Goal: Task Accomplishment & Management: Complete application form

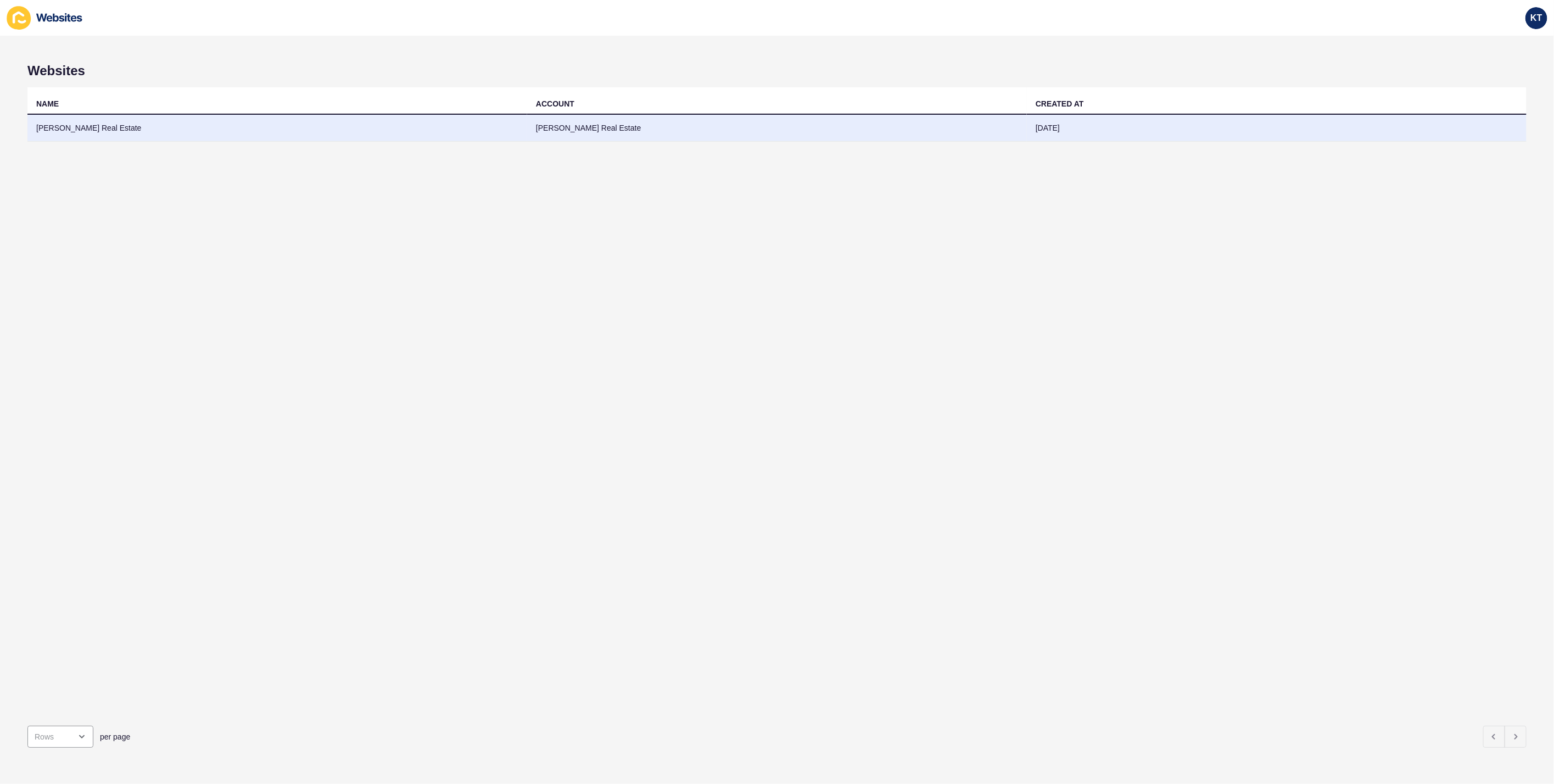
click at [88, 124] on td "[PERSON_NAME] Real Estate" at bounding box center [278, 128] width 500 height 27
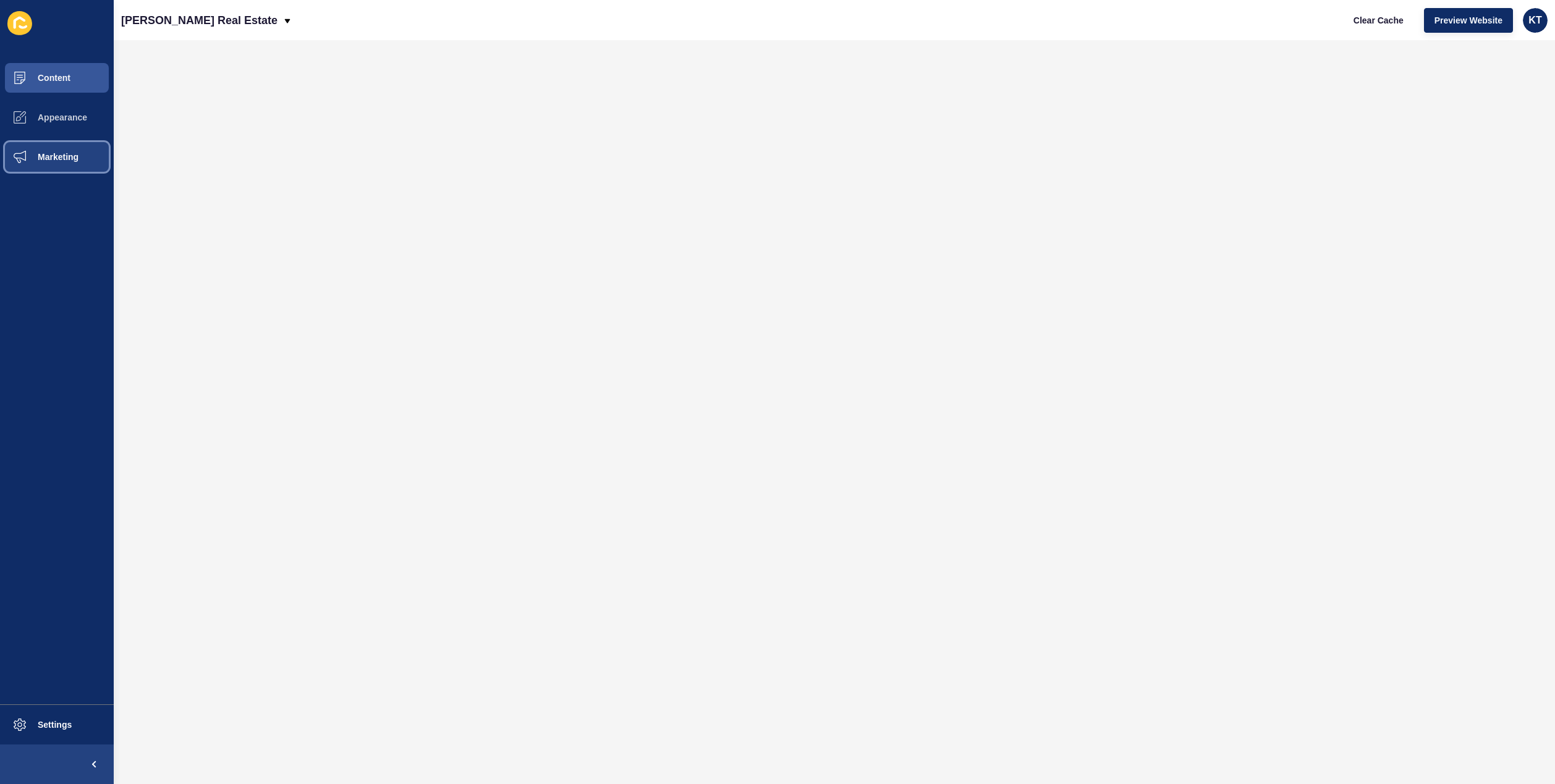
click at [59, 149] on button "Marketing" at bounding box center [56, 157] width 113 height 39
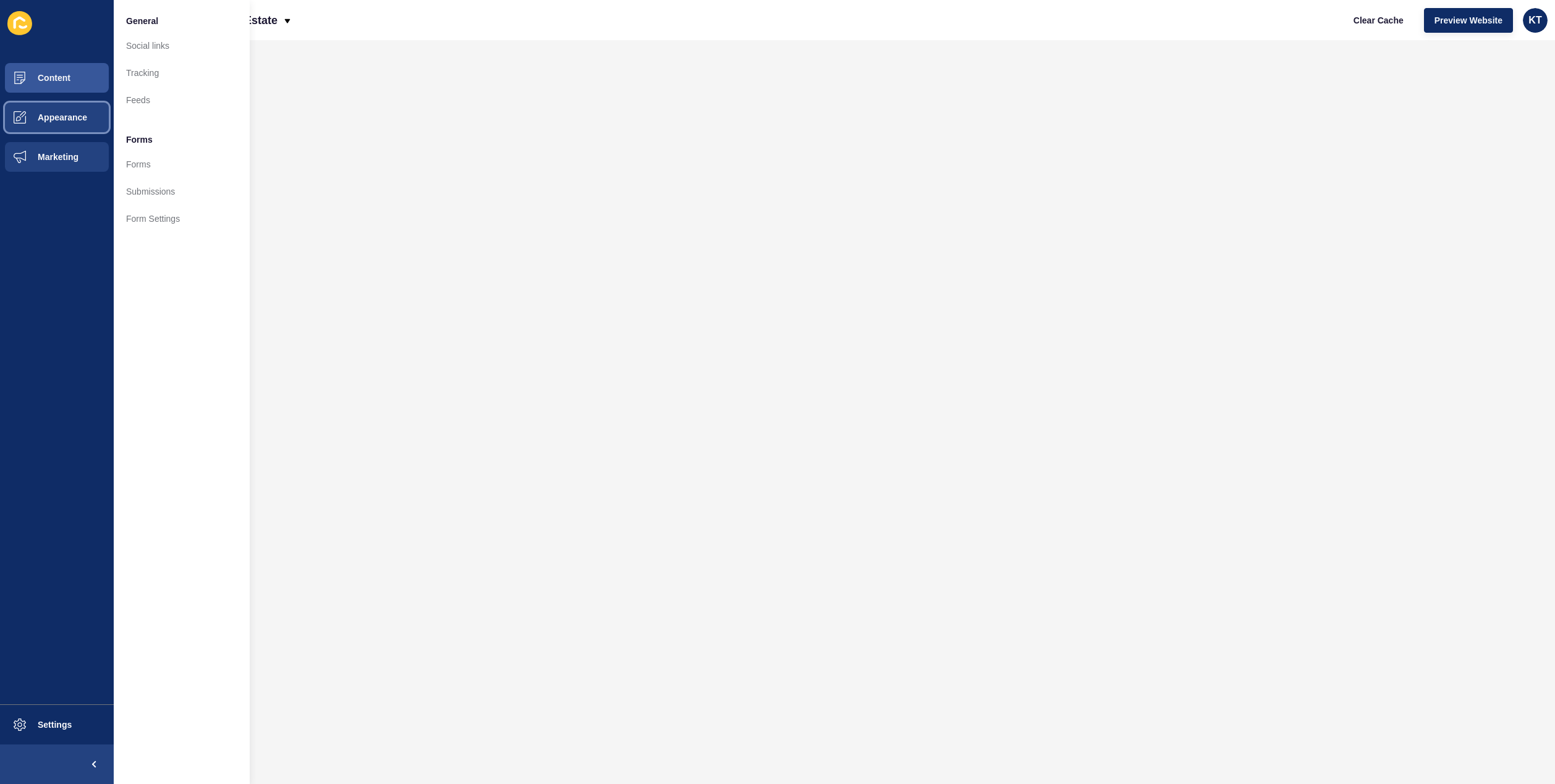
click at [45, 119] on span "Appearance" at bounding box center [42, 117] width 89 height 10
click at [60, 81] on span "Content" at bounding box center [34, 77] width 72 height 10
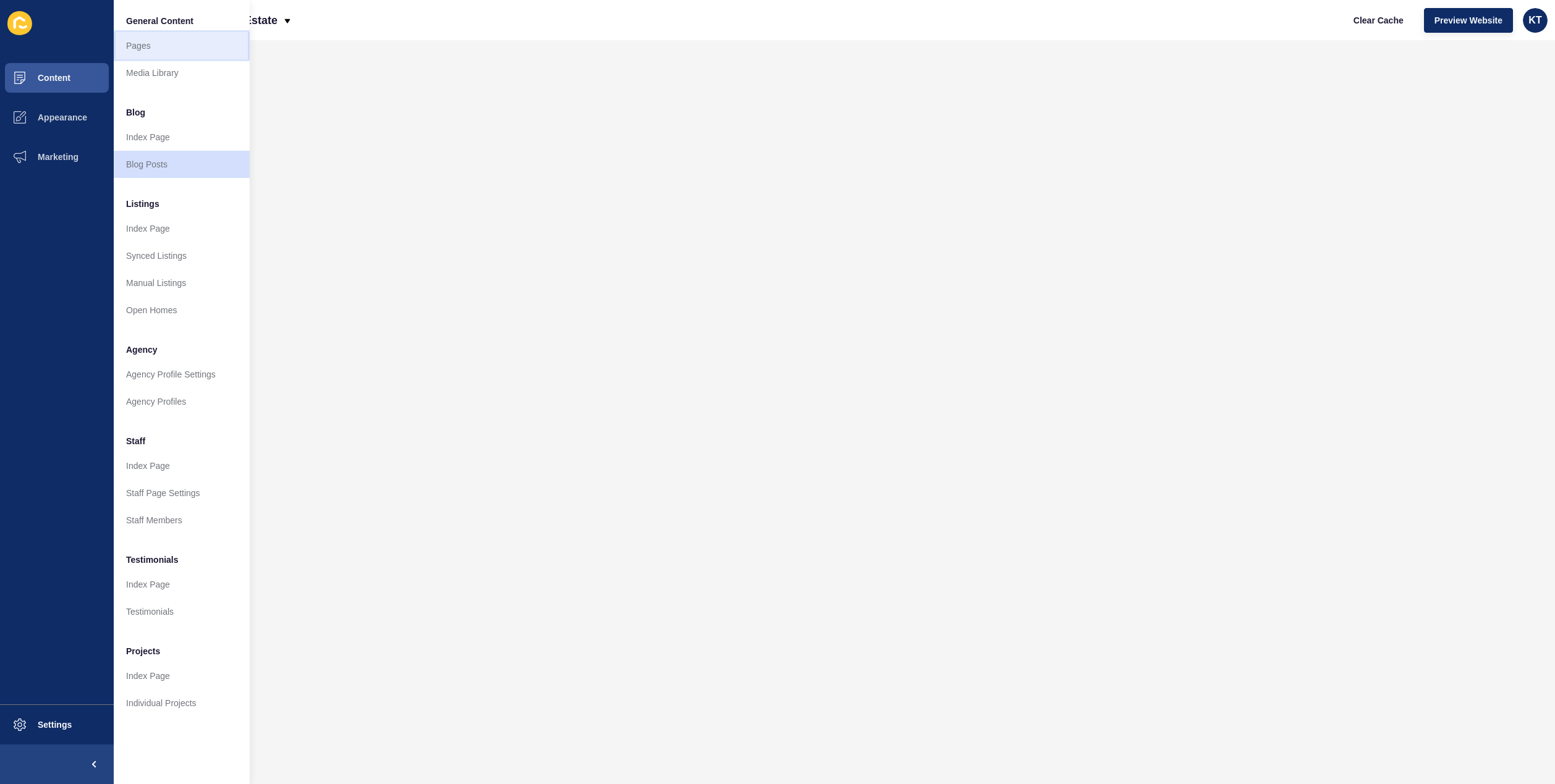
click at [164, 42] on link "Pages" at bounding box center [181, 45] width 136 height 27
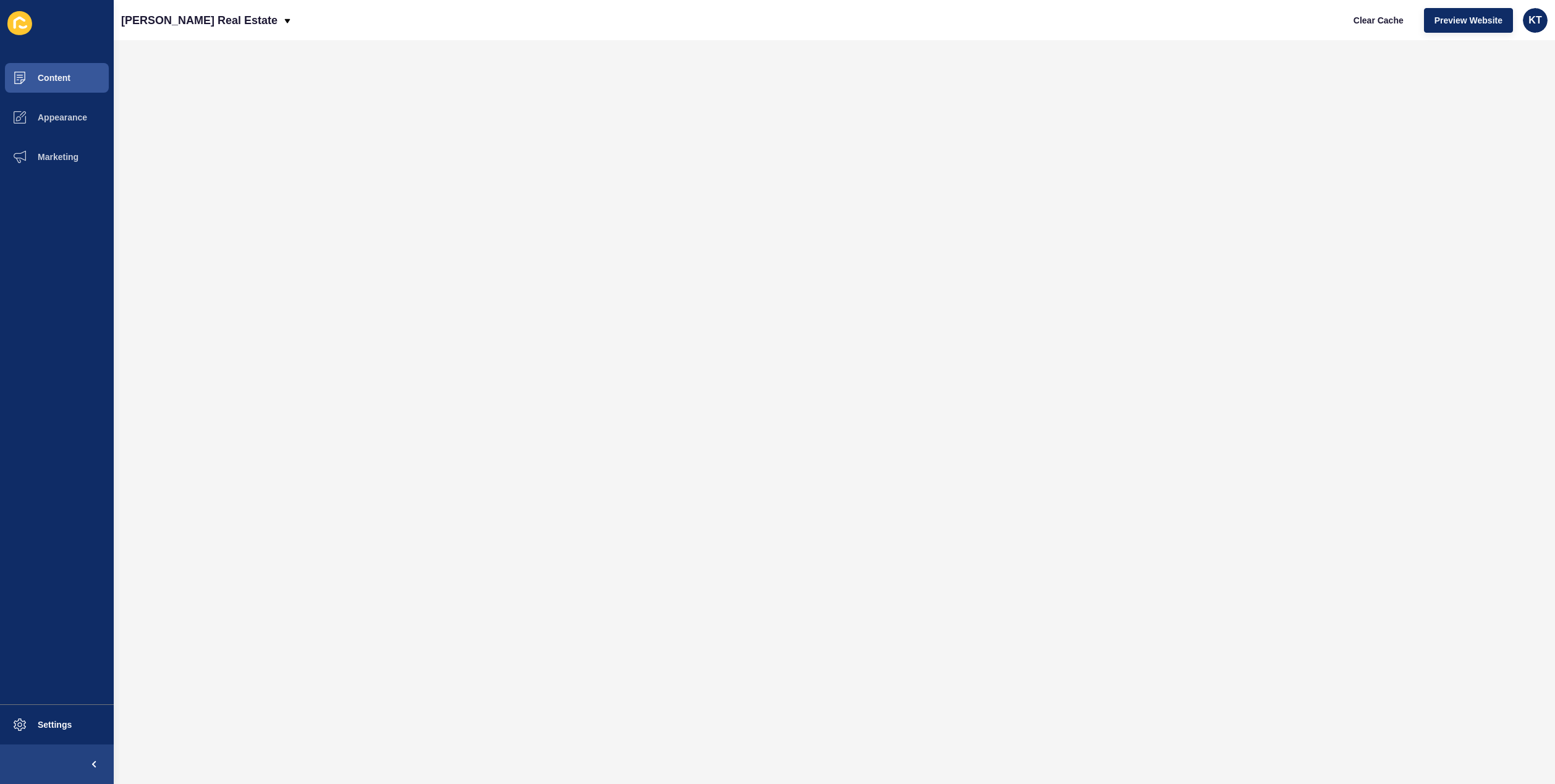
click at [352, 36] on div "[PERSON_NAME] Real Estate Clear Cache Preview Website KT" at bounding box center [834, 20] width 1442 height 40
click at [84, 81] on button "Content" at bounding box center [56, 78] width 113 height 39
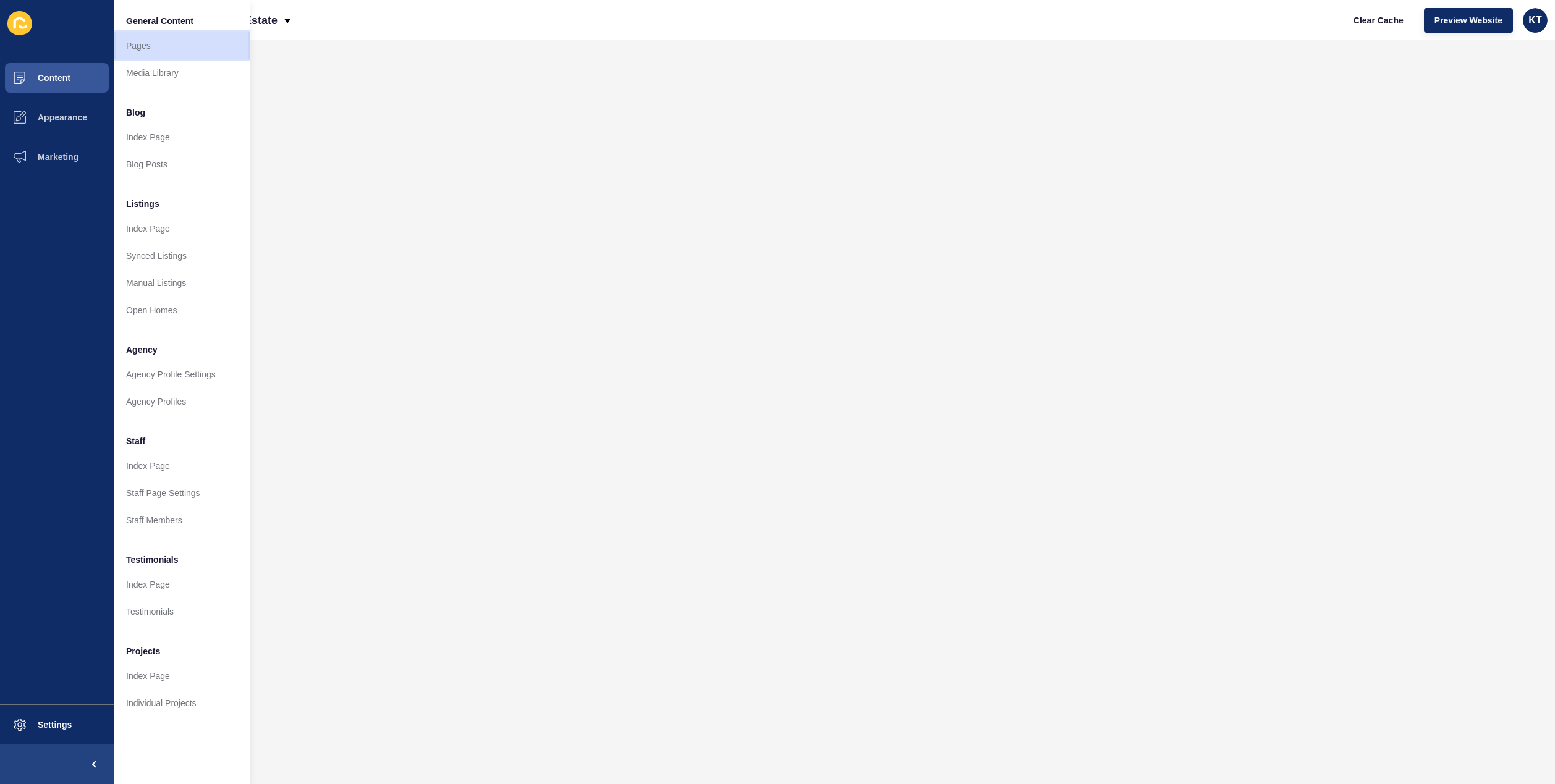
click at [157, 48] on link "Pages" at bounding box center [181, 45] width 136 height 27
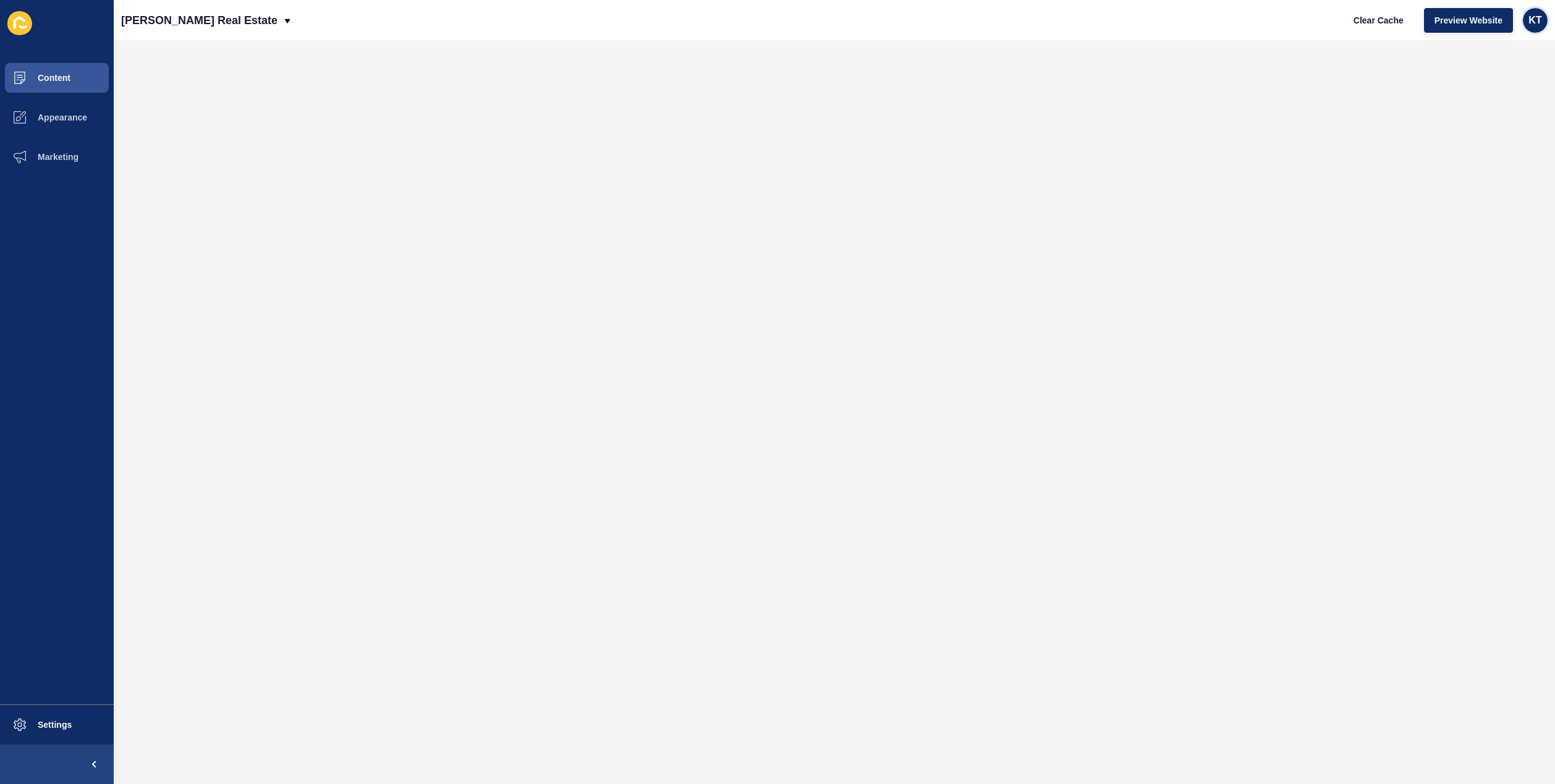
click at [1532, 11] on div "KT" at bounding box center [1535, 20] width 24 height 24
click at [55, 74] on span "Content" at bounding box center [34, 77] width 72 height 10
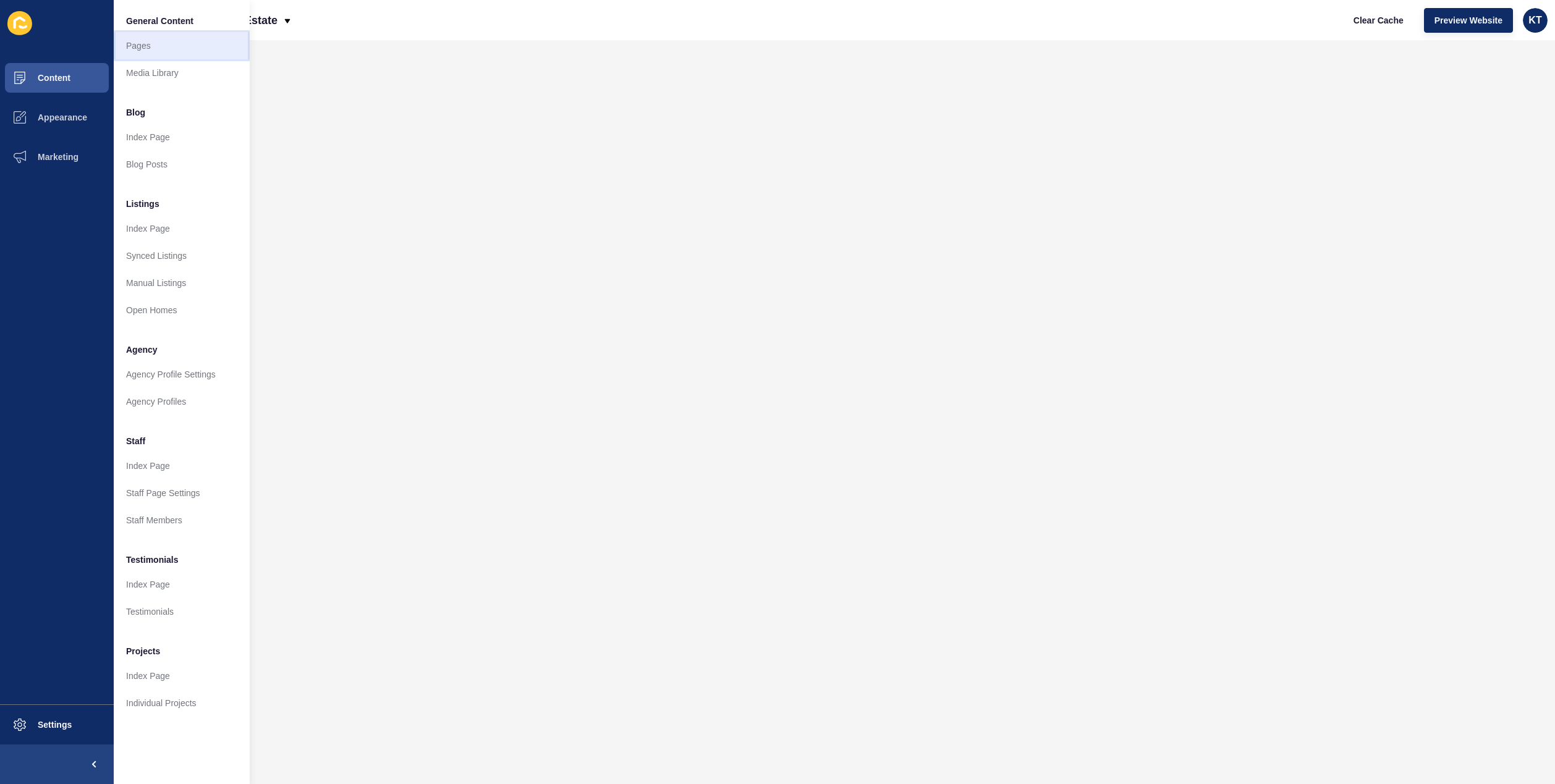
click at [162, 42] on link "Pages" at bounding box center [181, 45] width 136 height 27
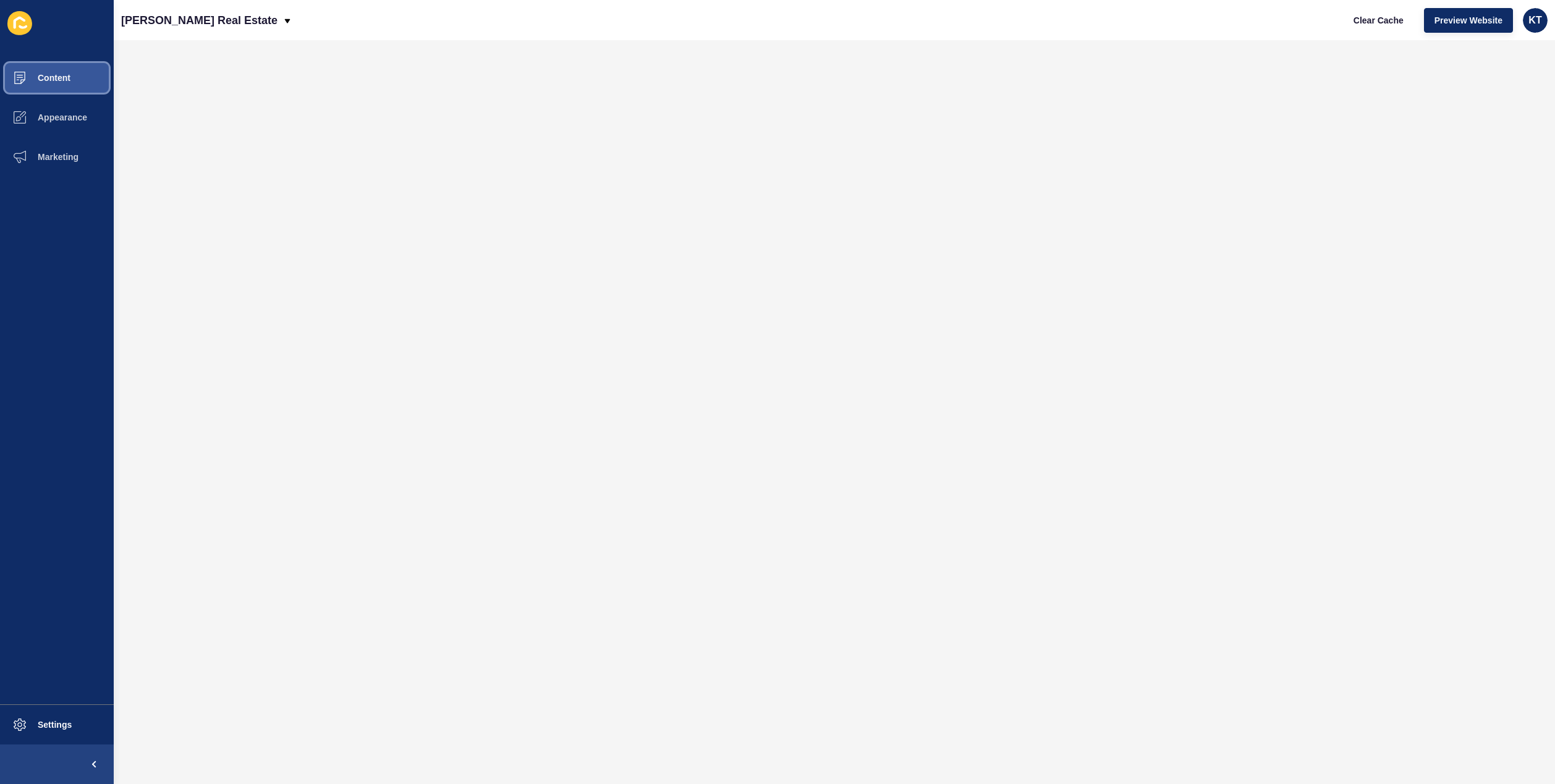
click at [48, 72] on button "Content" at bounding box center [56, 78] width 113 height 39
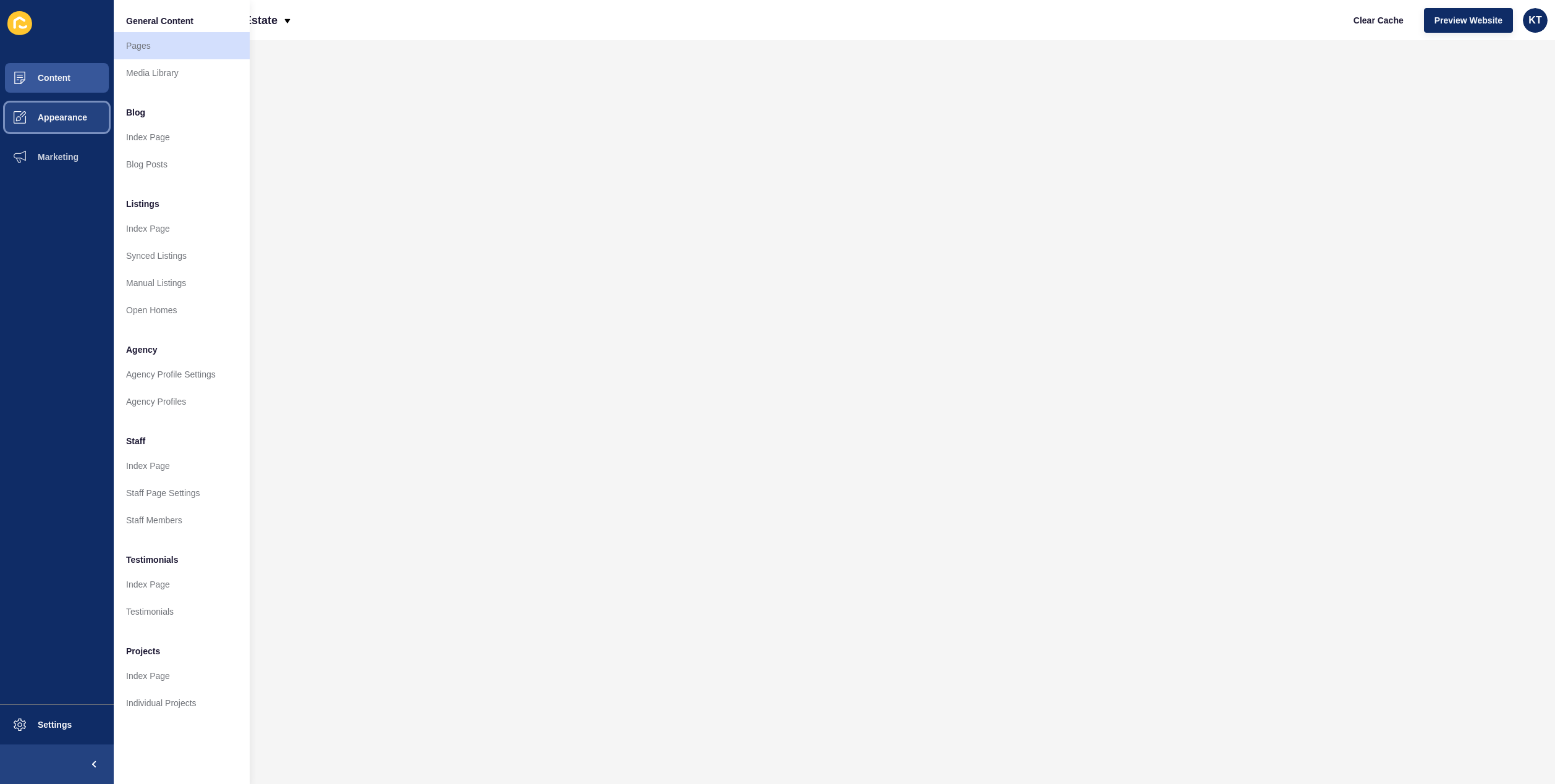
click at [52, 121] on span "Appearance" at bounding box center [42, 117] width 89 height 10
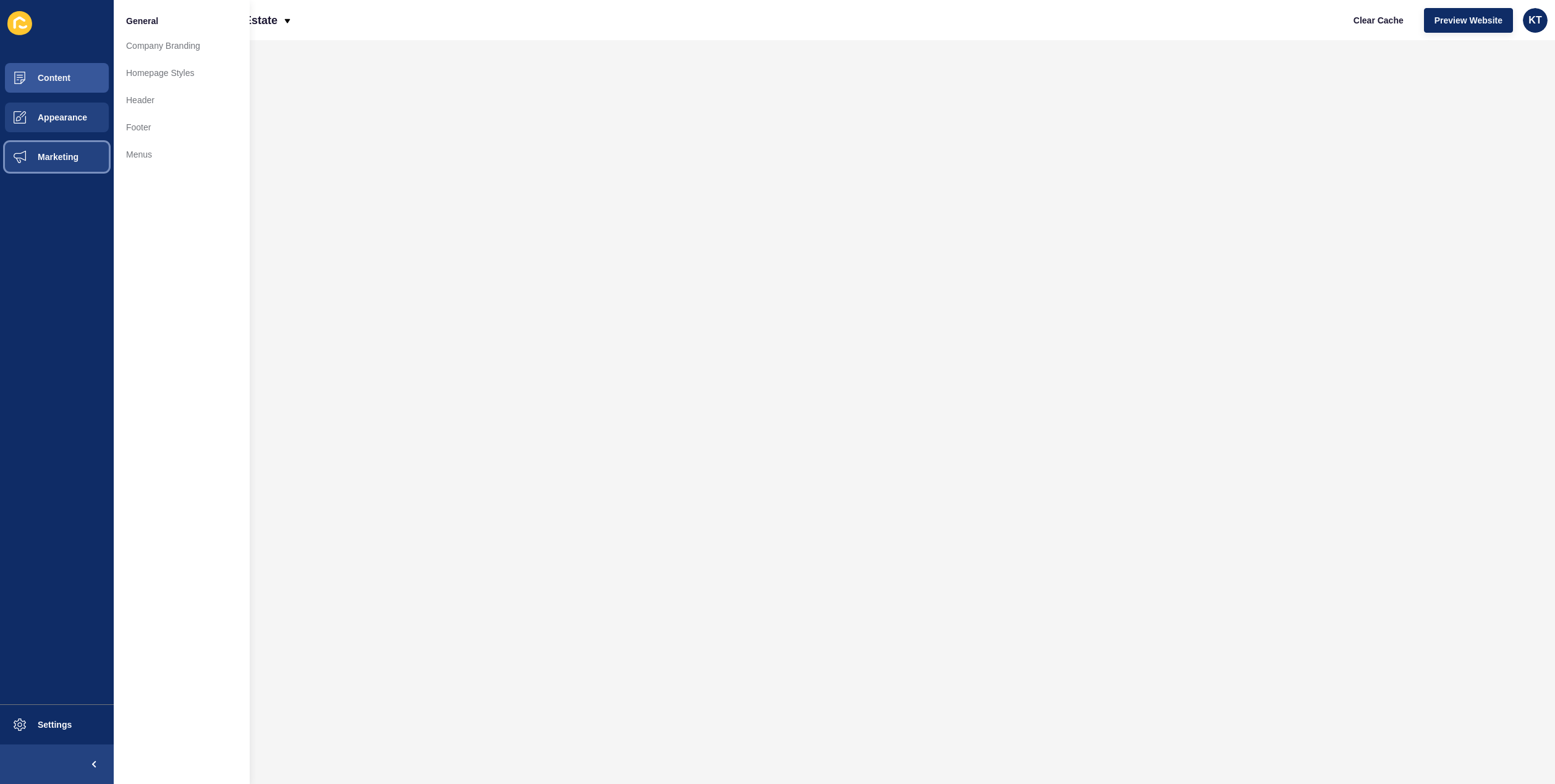
click at [58, 155] on span "Marketing" at bounding box center [38, 157] width 80 height 10
click at [62, 65] on button "Content" at bounding box center [56, 78] width 113 height 39
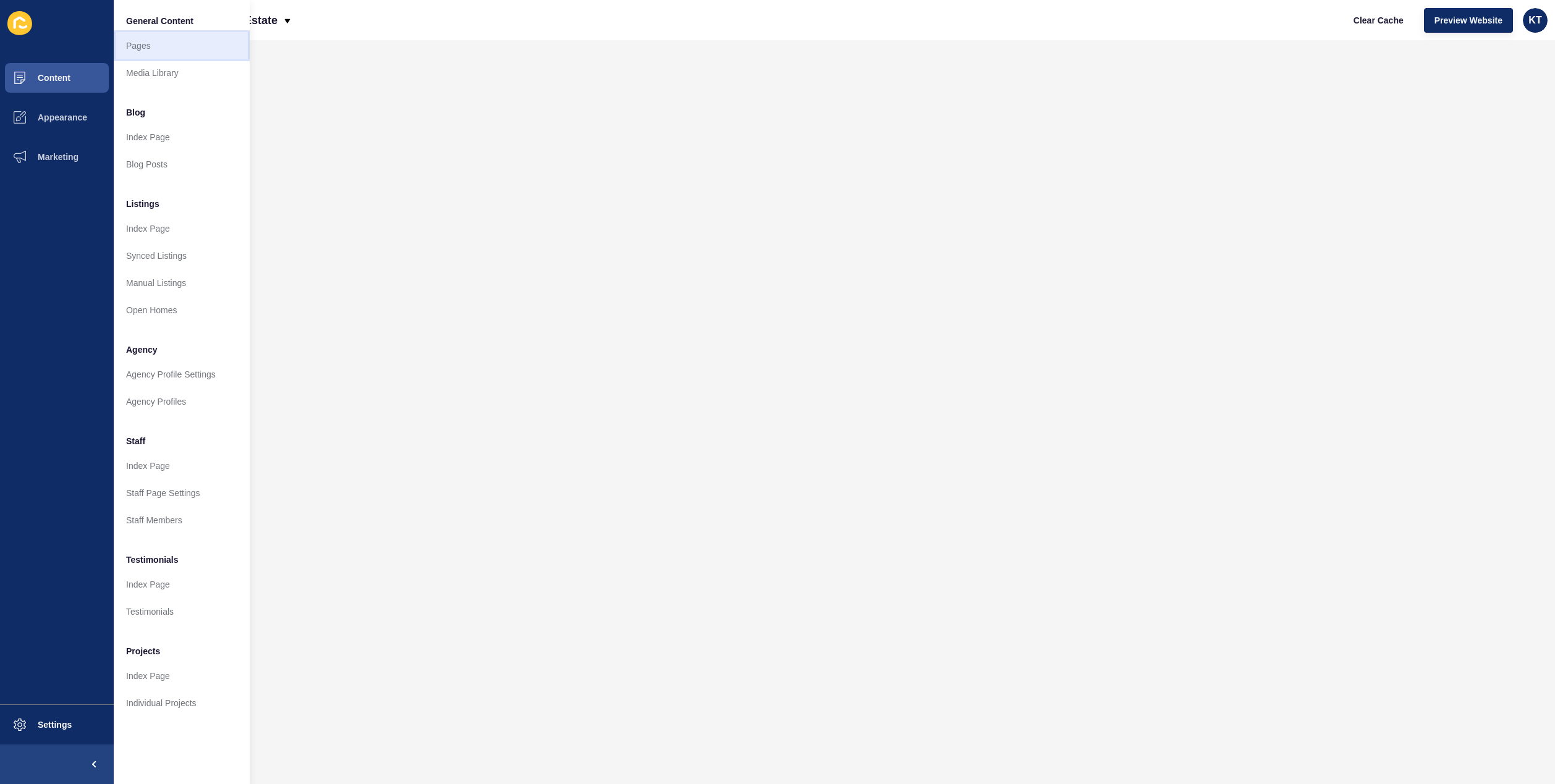
click at [146, 48] on link "Pages" at bounding box center [181, 45] width 136 height 27
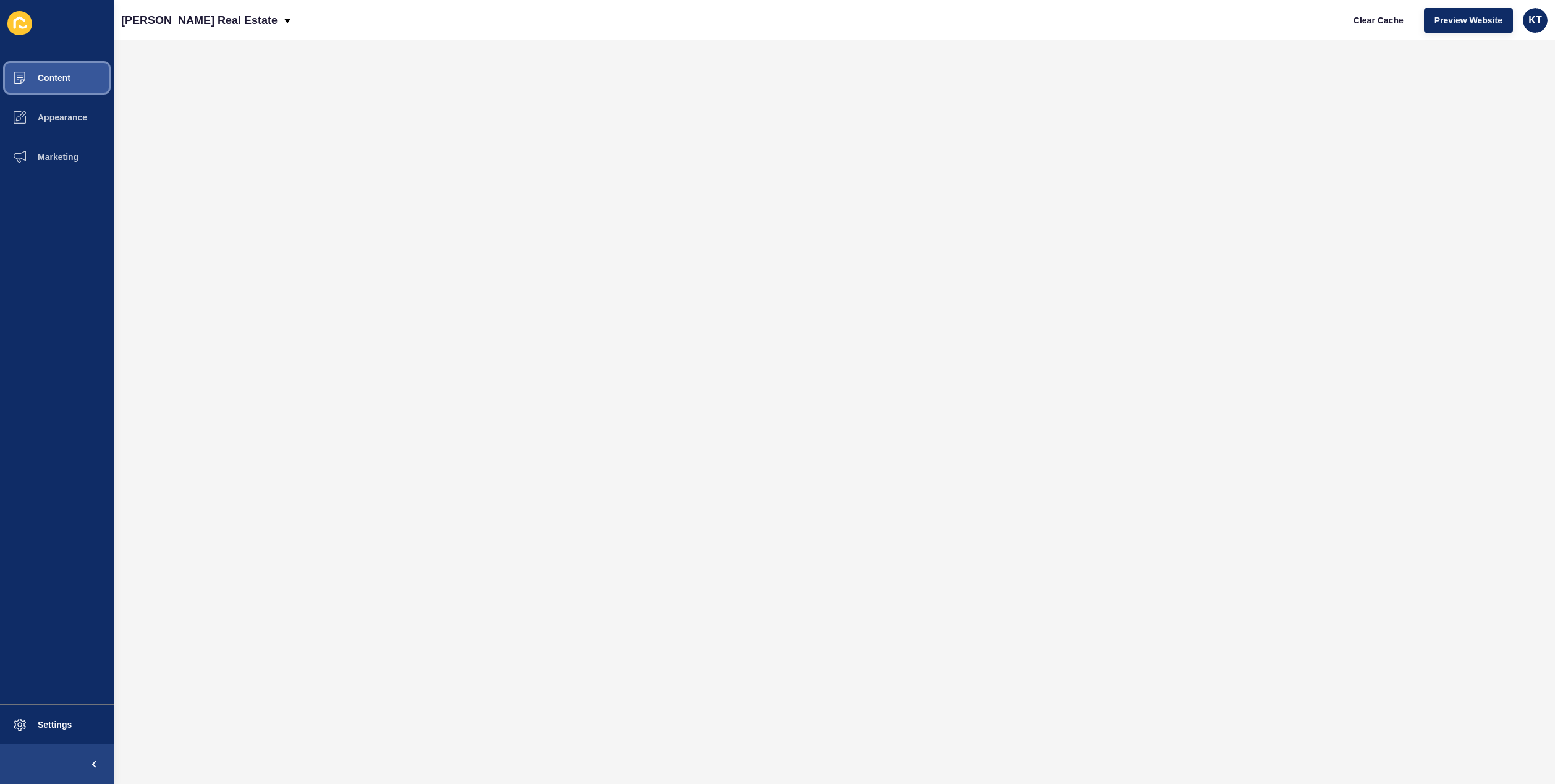
click at [70, 65] on button "Content" at bounding box center [56, 78] width 113 height 39
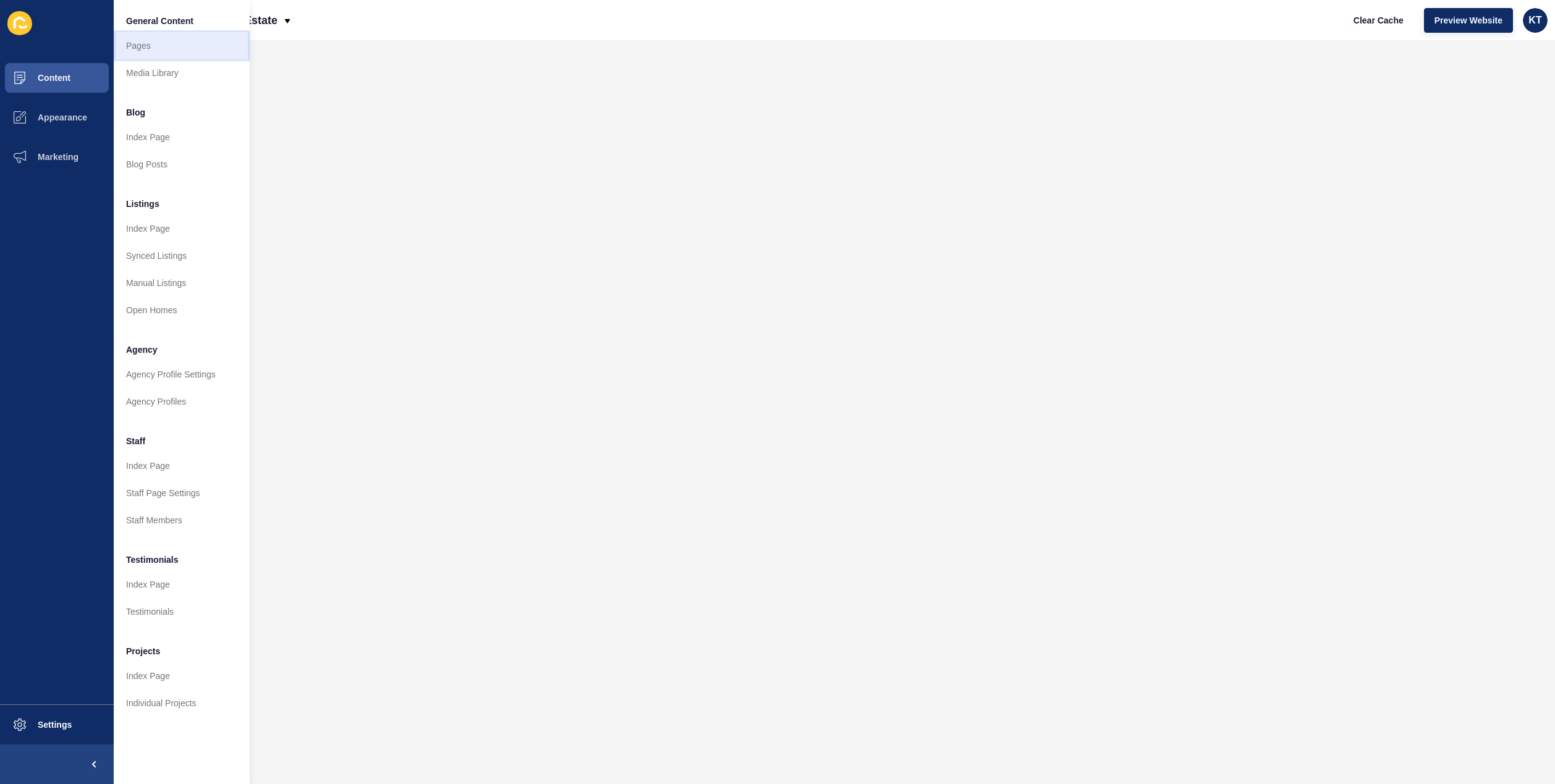
click at [176, 42] on link "Pages" at bounding box center [181, 45] width 136 height 27
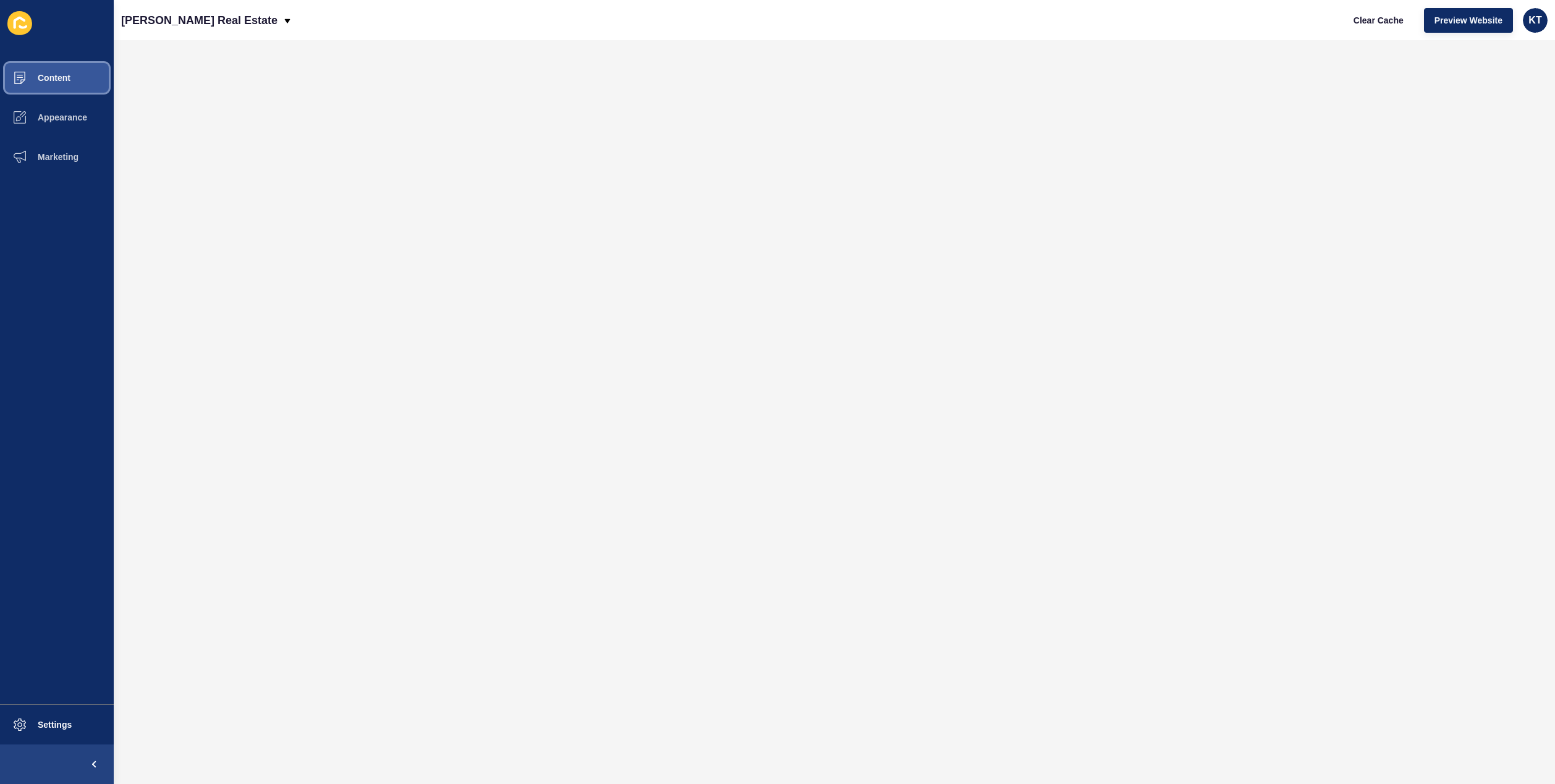
click at [72, 81] on button "Content" at bounding box center [56, 78] width 113 height 39
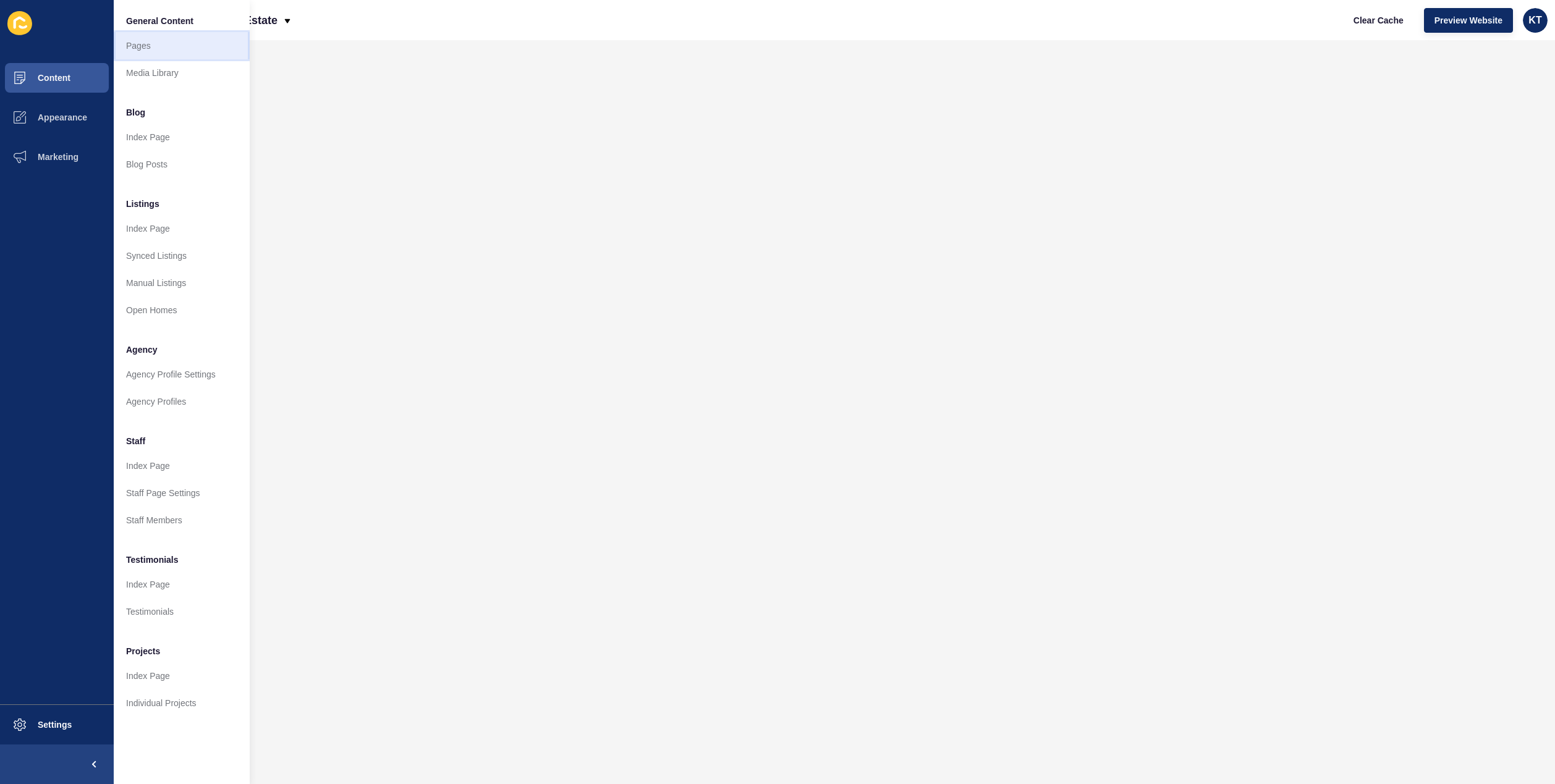
click at [139, 45] on link "Pages" at bounding box center [181, 45] width 136 height 27
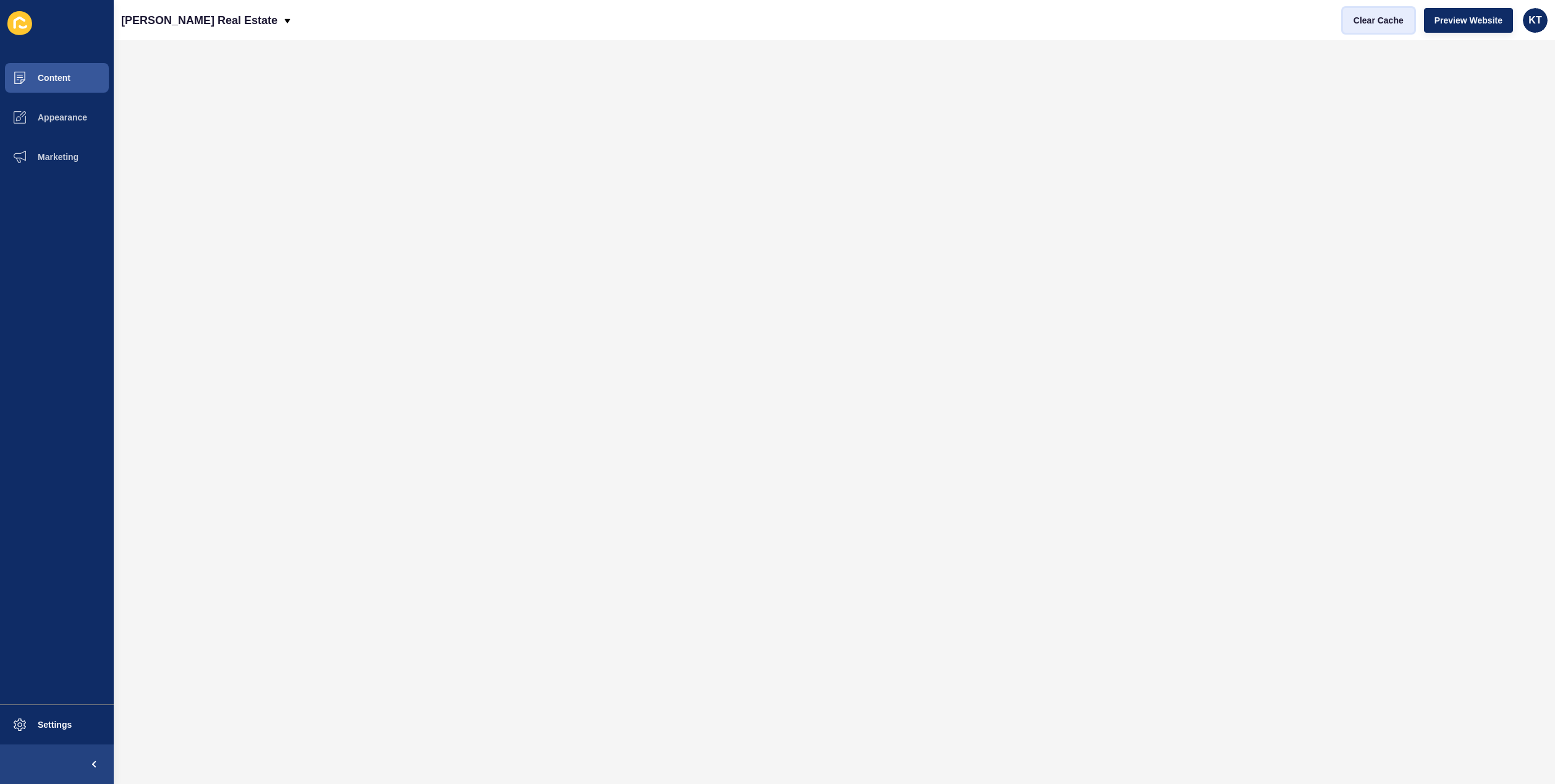
click at [1363, 23] on span "Clear Cache" at bounding box center [1378, 20] width 50 height 12
click at [1383, 25] on span "Clear Cache" at bounding box center [1378, 20] width 50 height 12
click at [77, 155] on span "Marketing" at bounding box center [38, 157] width 80 height 10
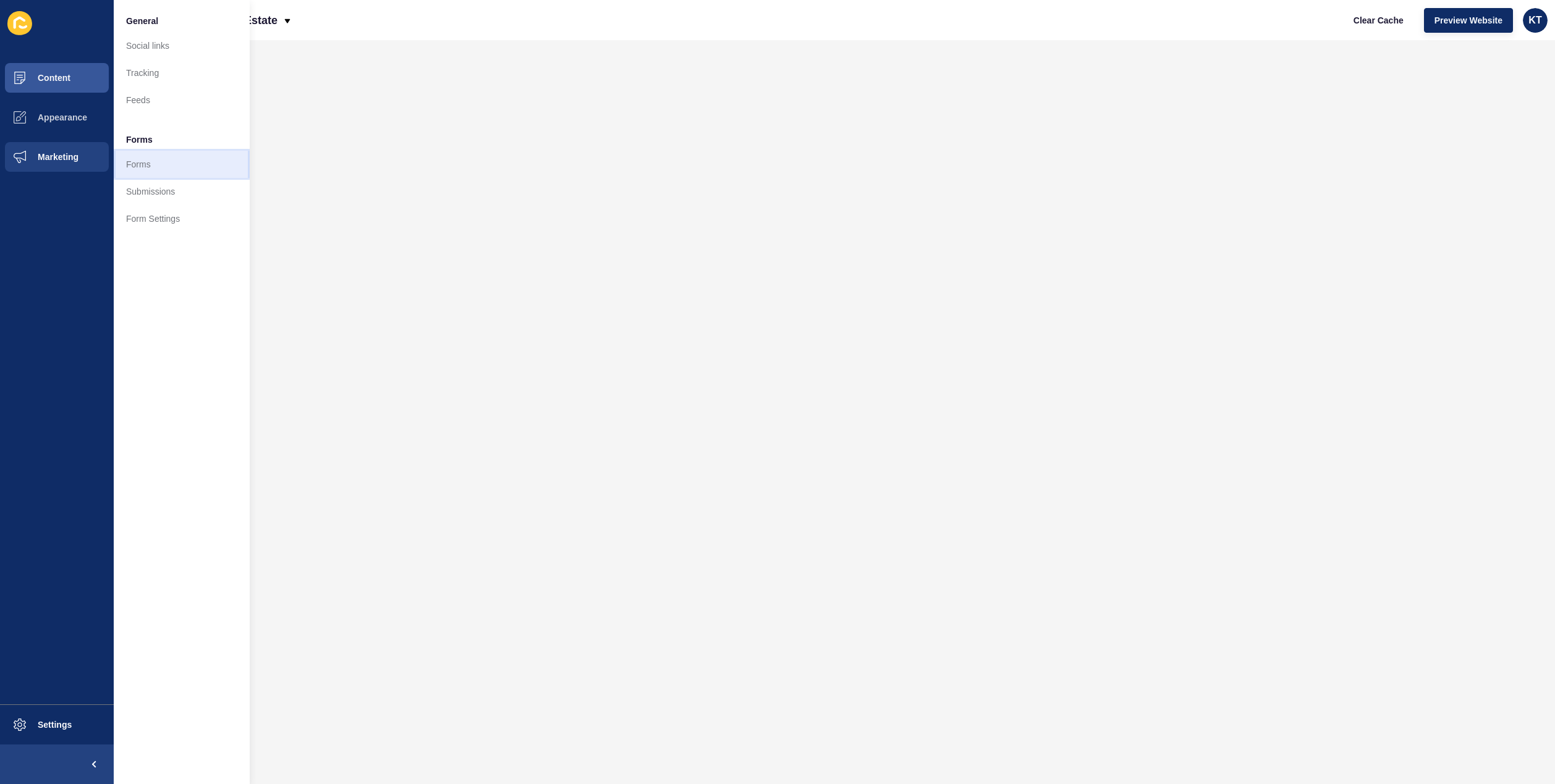
click at [149, 161] on link "Forms" at bounding box center [181, 164] width 136 height 27
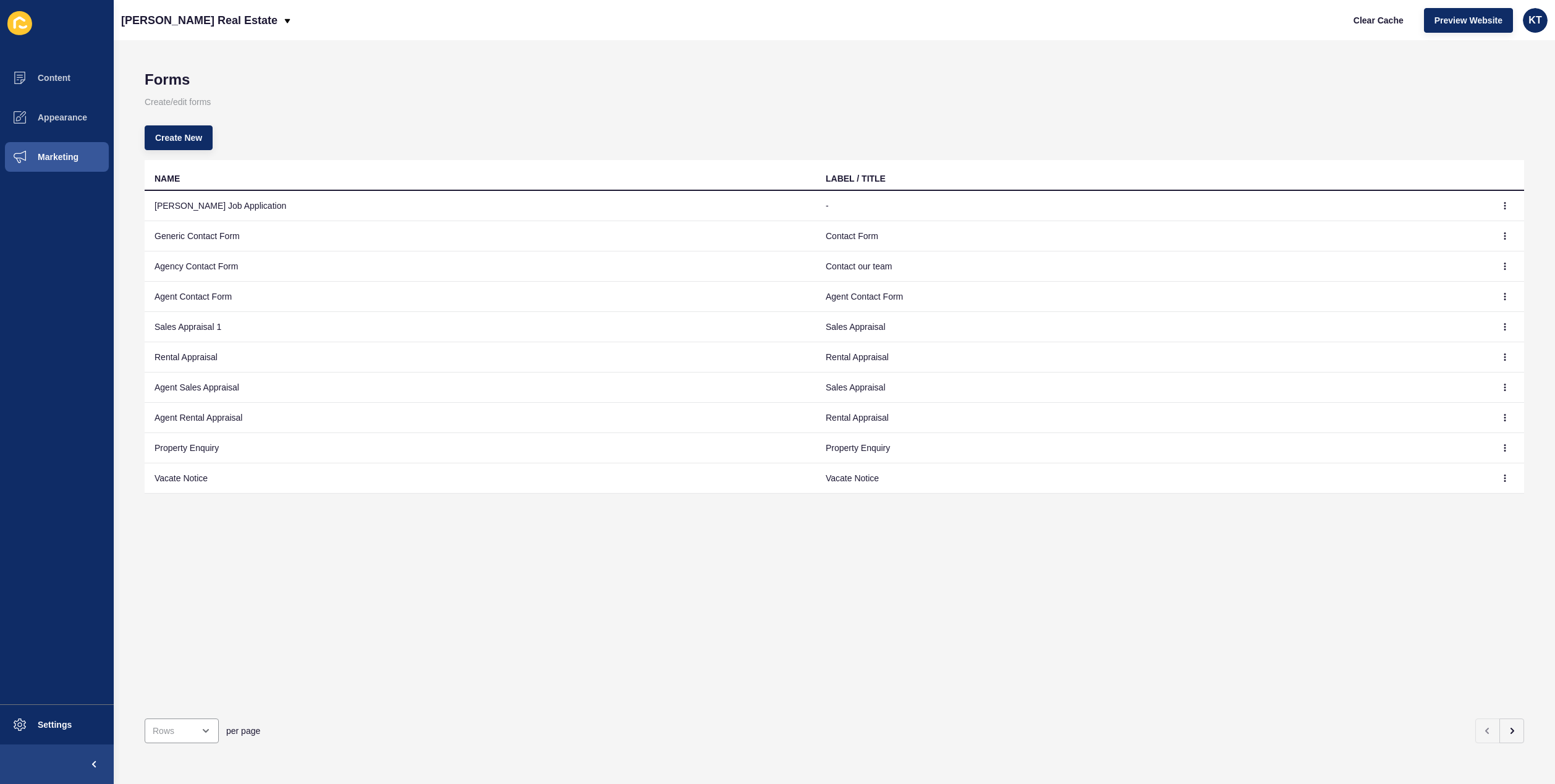
click at [937, 119] on div "Create New" at bounding box center [835, 138] width 1380 height 45
click at [1496, 199] on button "button" at bounding box center [1505, 205] width 18 height 17
click at [1438, 228] on link "Edit" at bounding box center [1459, 230] width 86 height 27
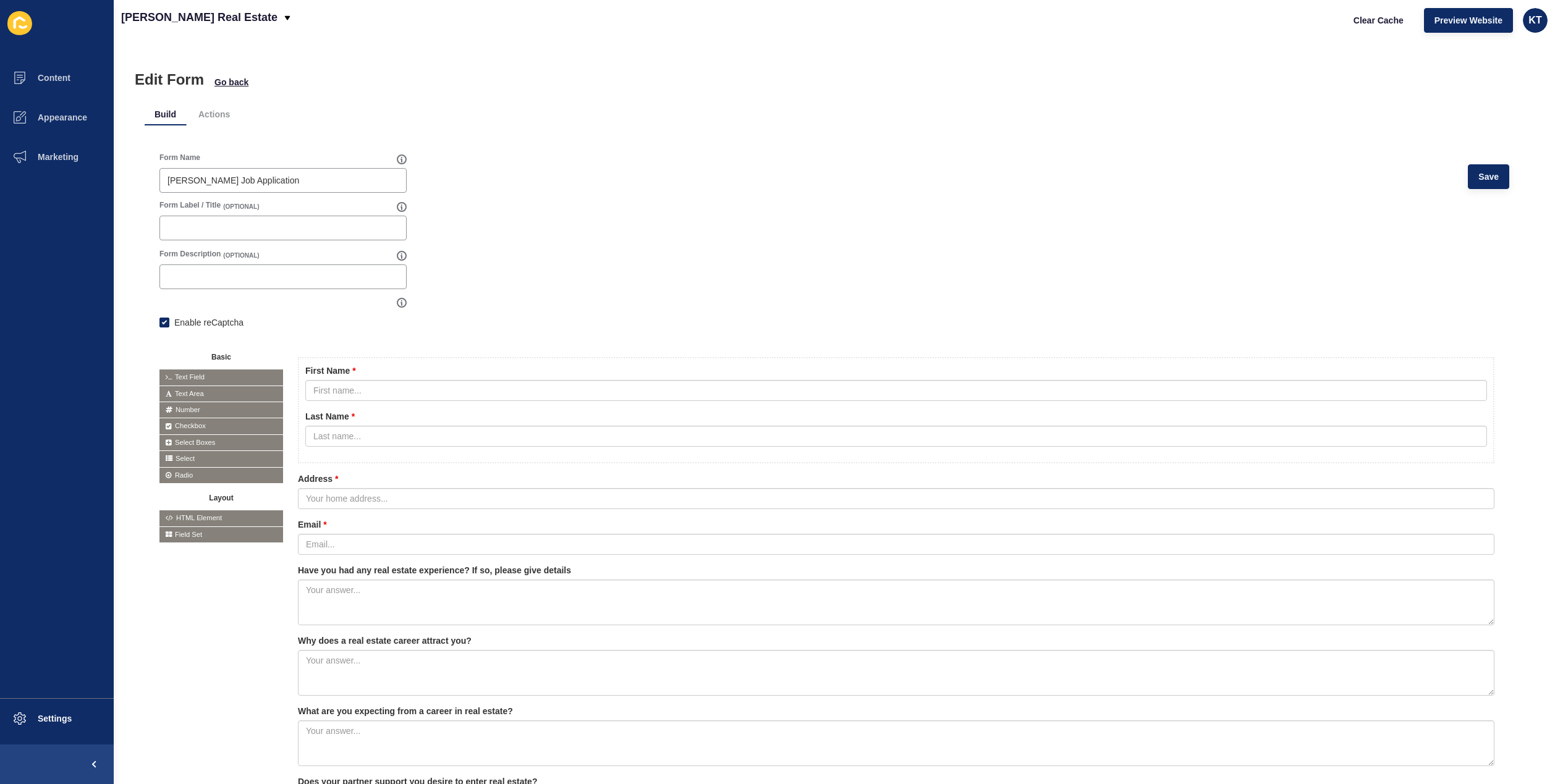
click at [913, 193] on div "Form Name [PERSON_NAME] Job Application Save" at bounding box center [835, 176] width 1350 height 48
click at [223, 176] on input "[PERSON_NAME] Job Application" at bounding box center [283, 181] width 231 height 12
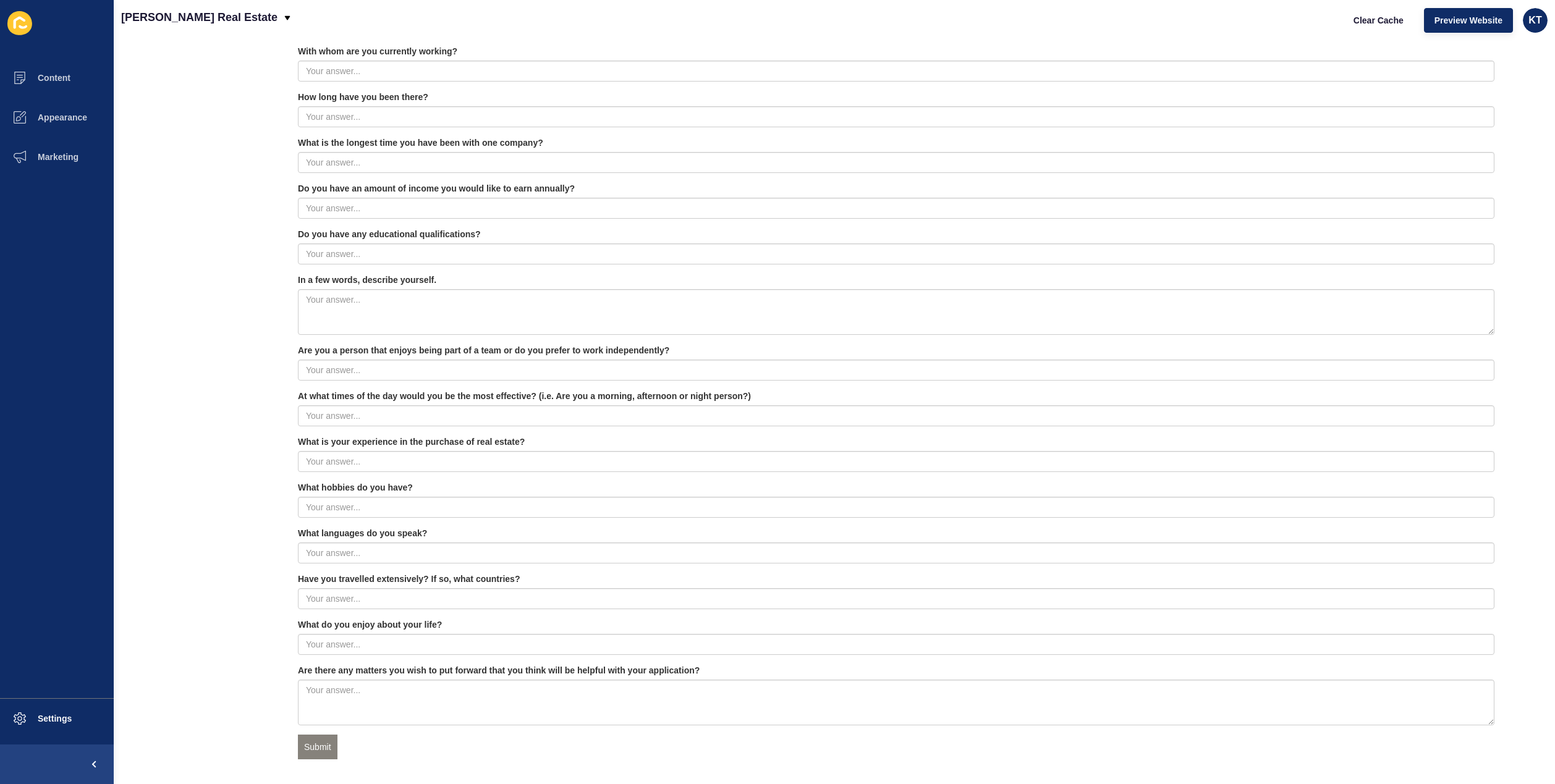
scroll to position [887, 0]
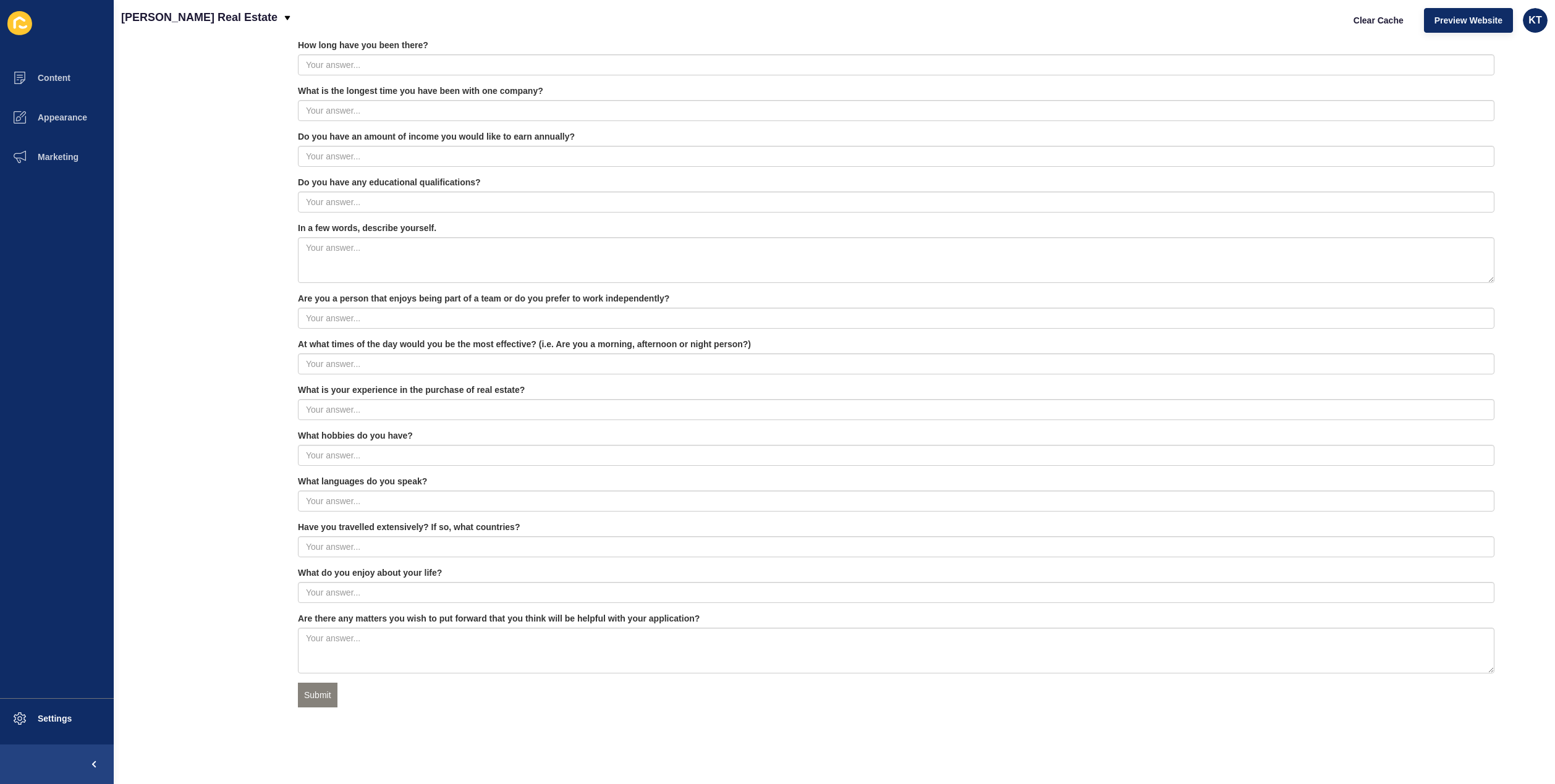
click at [657, 714] on div "First Name Last Name Address Email" at bounding box center [896, 103] width 1226 height 1270
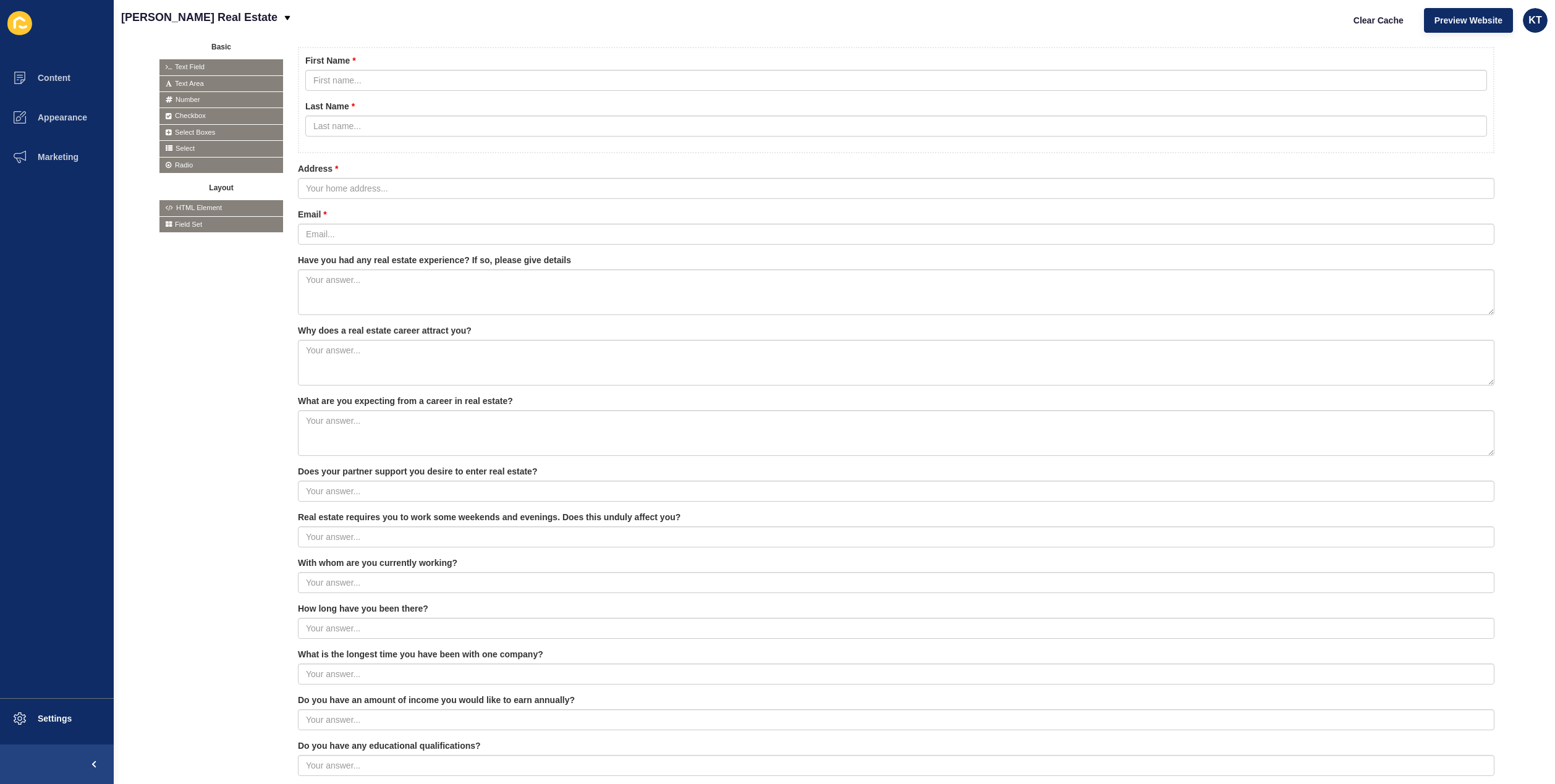
scroll to position [0, 0]
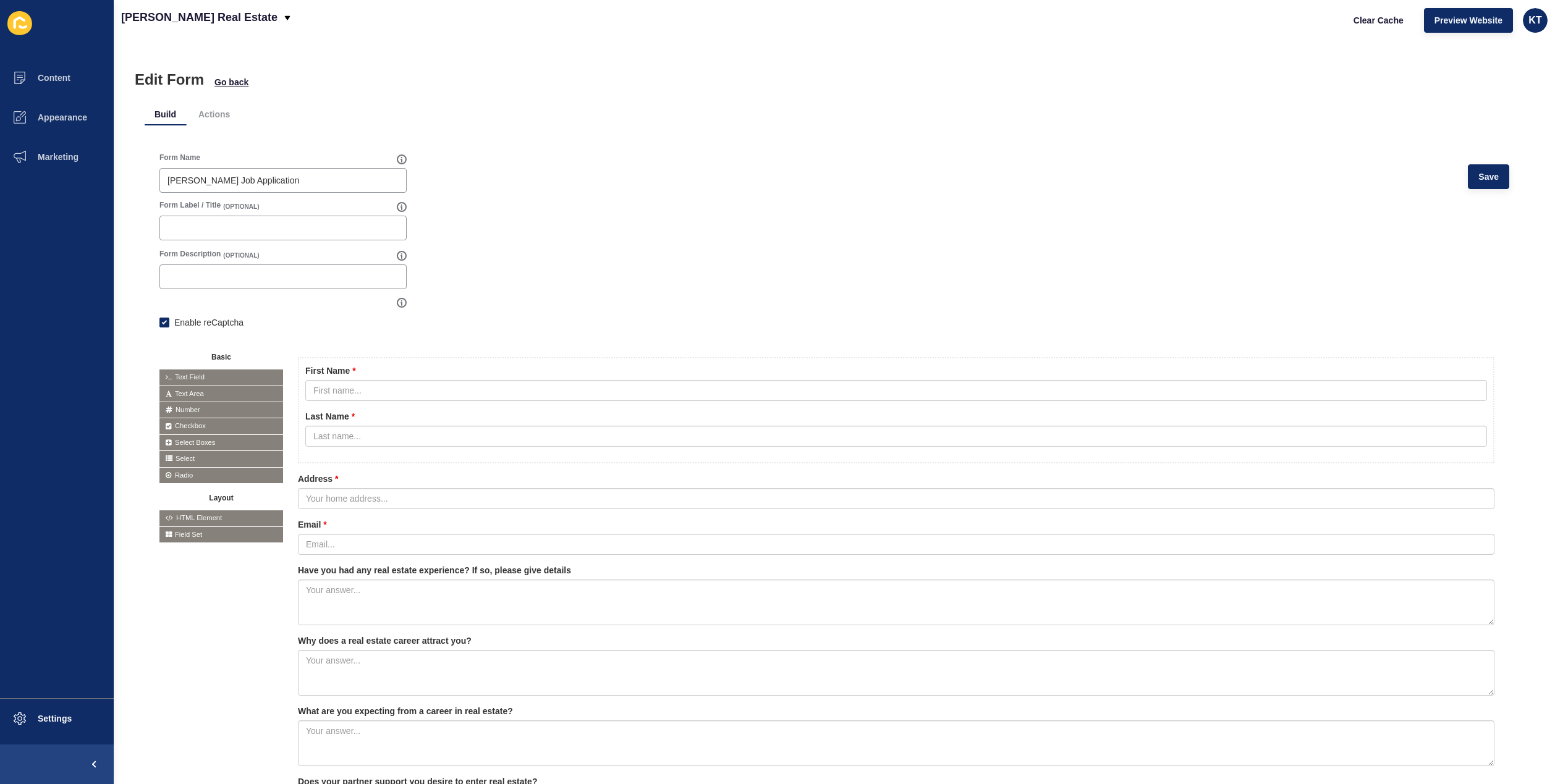
click at [220, 107] on li "Actions" at bounding box center [215, 114] width 52 height 22
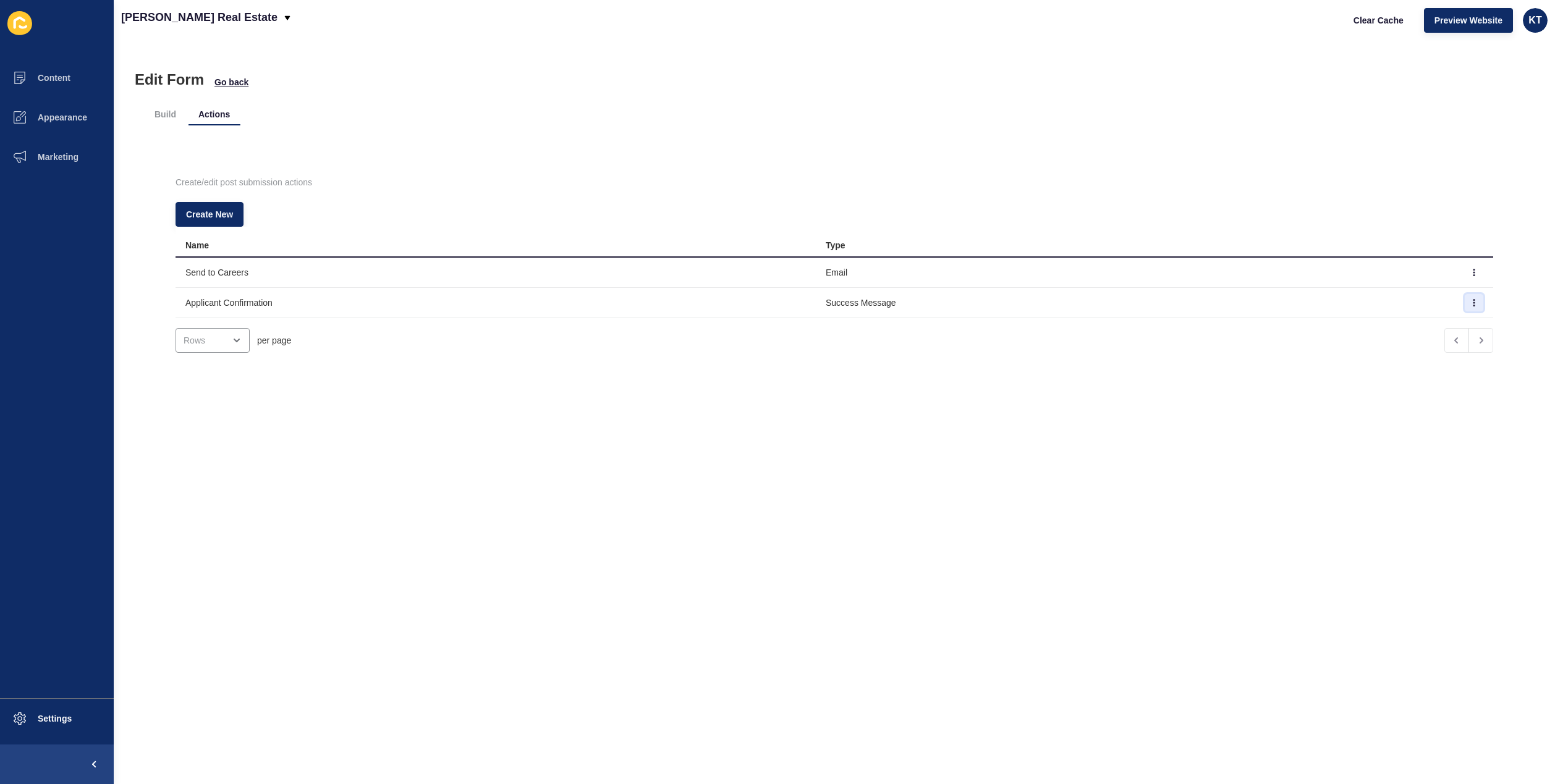
click at [1465, 303] on button "button" at bounding box center [1474, 302] width 18 height 17
click at [1395, 321] on link "Edit" at bounding box center [1415, 327] width 86 height 27
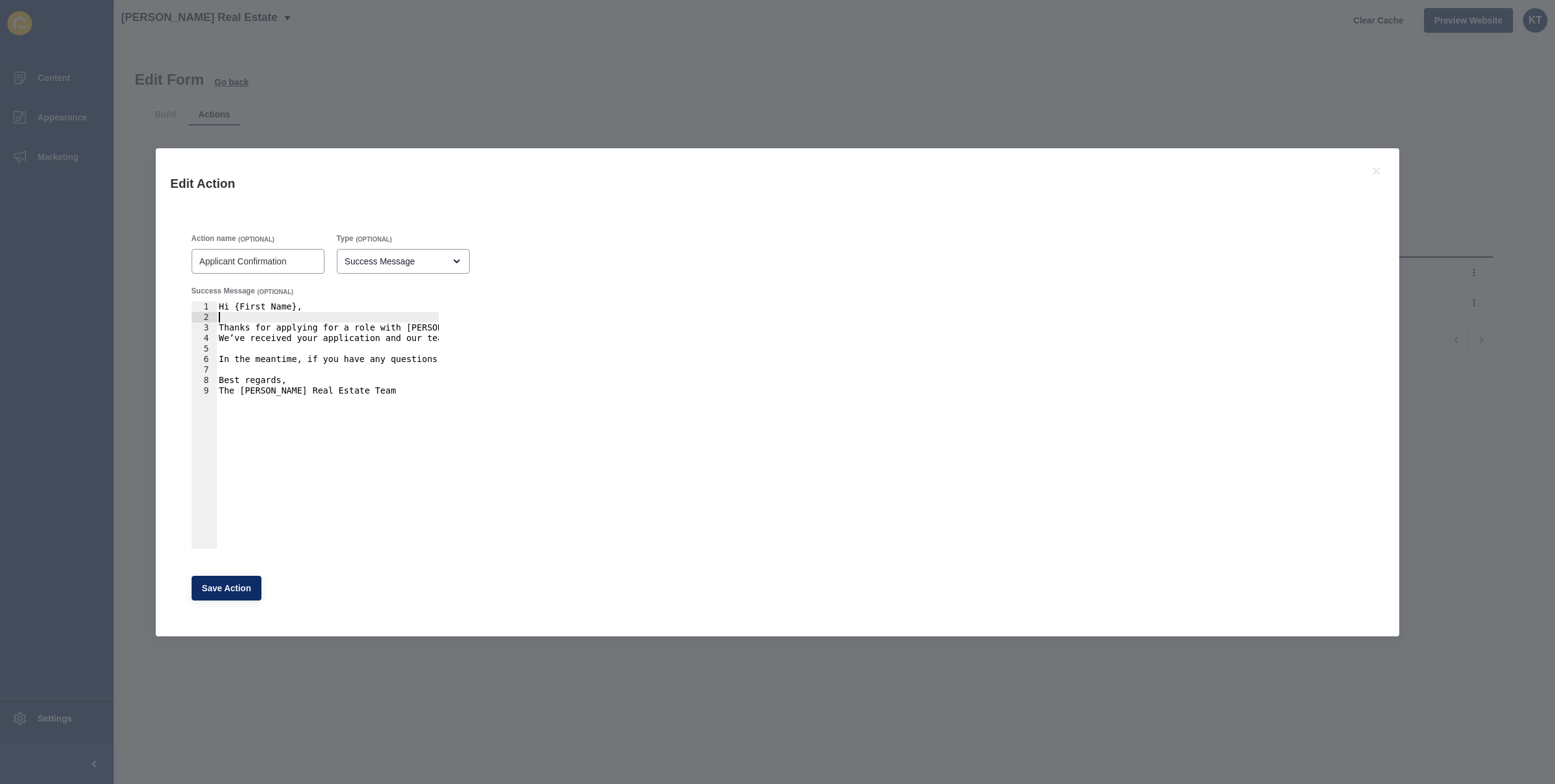
click at [293, 312] on div "Hi {First Name}, Thanks for applying for a role with [PERSON_NAME] Real Estate.…" at bounding box center [443, 429] width 452 height 256
click at [308, 298] on div "Success Message (OPTIONAL)" at bounding box center [315, 292] width 247 height 13
click at [277, 304] on div "Hi {First Name}, Thanks for applying for a role with [PERSON_NAME] Real Estate.…" at bounding box center [443, 429] width 452 height 256
type textarea "Hello,"
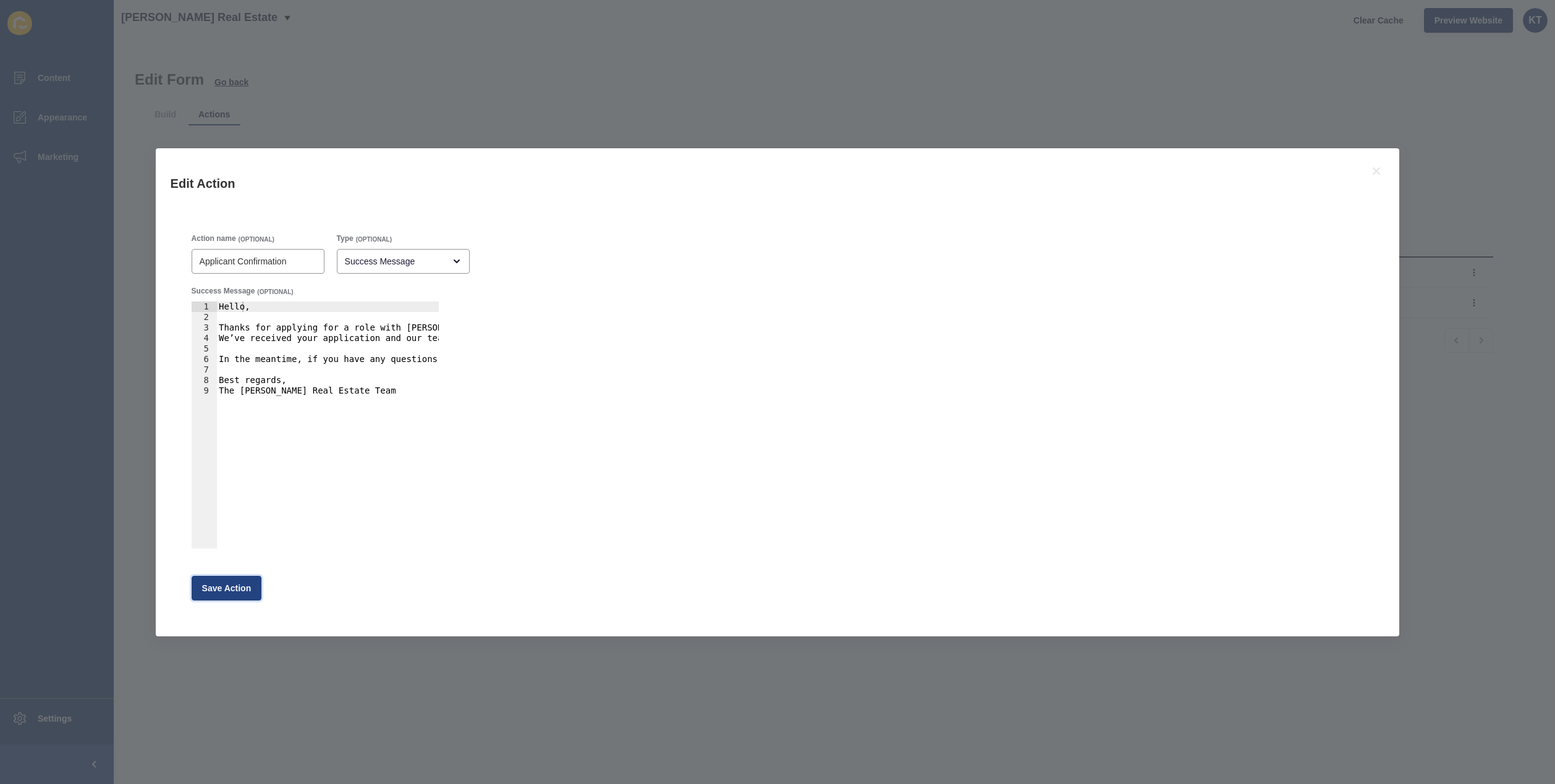
click at [243, 593] on span "Save Action" at bounding box center [227, 588] width 50 height 12
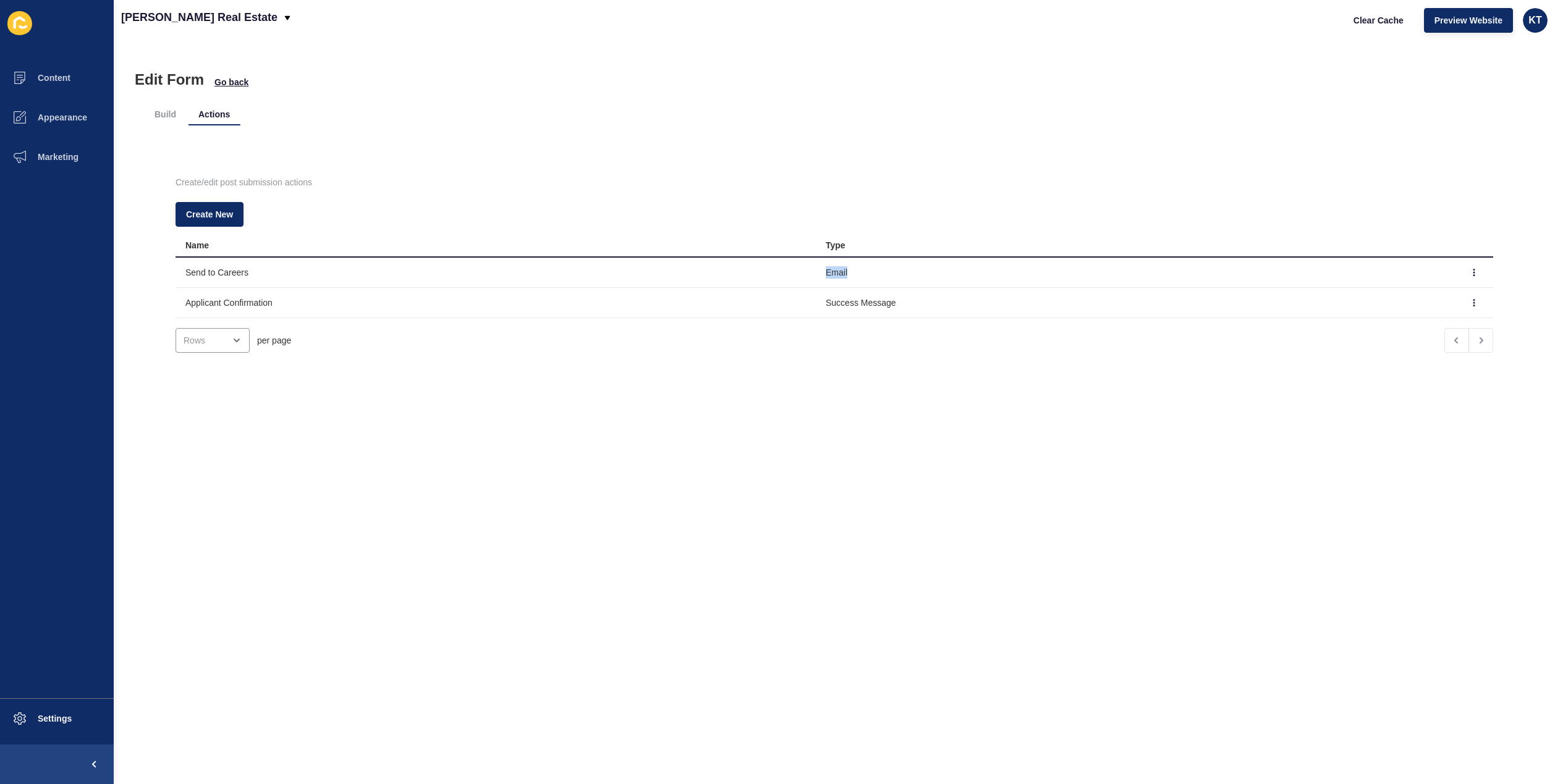
drag, startPoint x: 843, startPoint y: 270, endPoint x: 785, endPoint y: 269, distance: 58.0
click at [785, 269] on tr "Send to Careers Email" at bounding box center [835, 273] width 1318 height 31
click at [816, 269] on td "Email" at bounding box center [1136, 273] width 640 height 31
drag, startPoint x: 851, startPoint y: 269, endPoint x: 777, endPoint y: 268, distance: 74.0
click at [777, 268] on tr "Send to Careers Email" at bounding box center [835, 273] width 1318 height 31
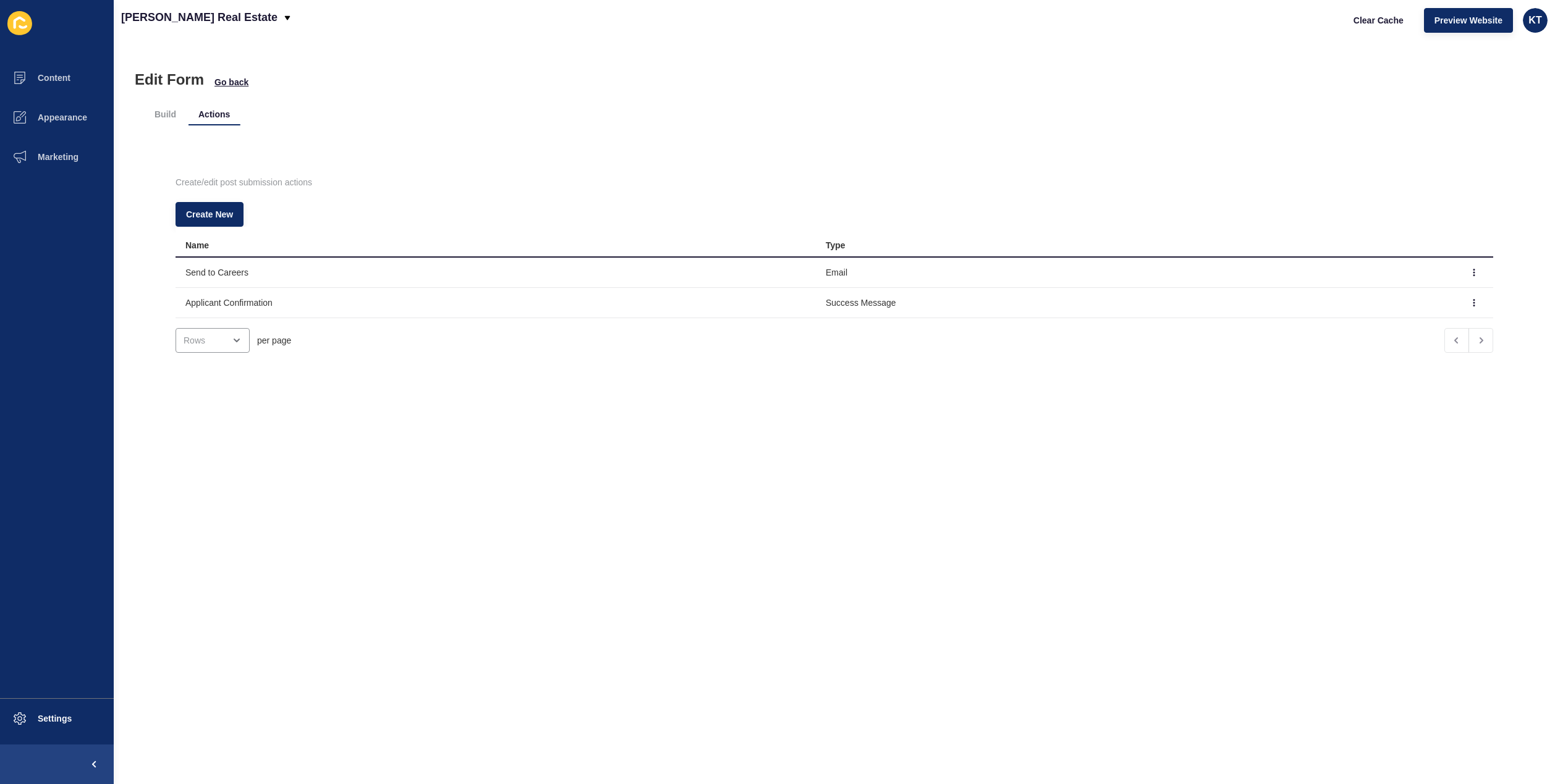
click at [923, 198] on div "Create/edit post submission actions Create New Name Type Send to Careers Email …" at bounding box center [835, 265] width 1380 height 256
click at [172, 109] on li "Build" at bounding box center [165, 114] width 41 height 22
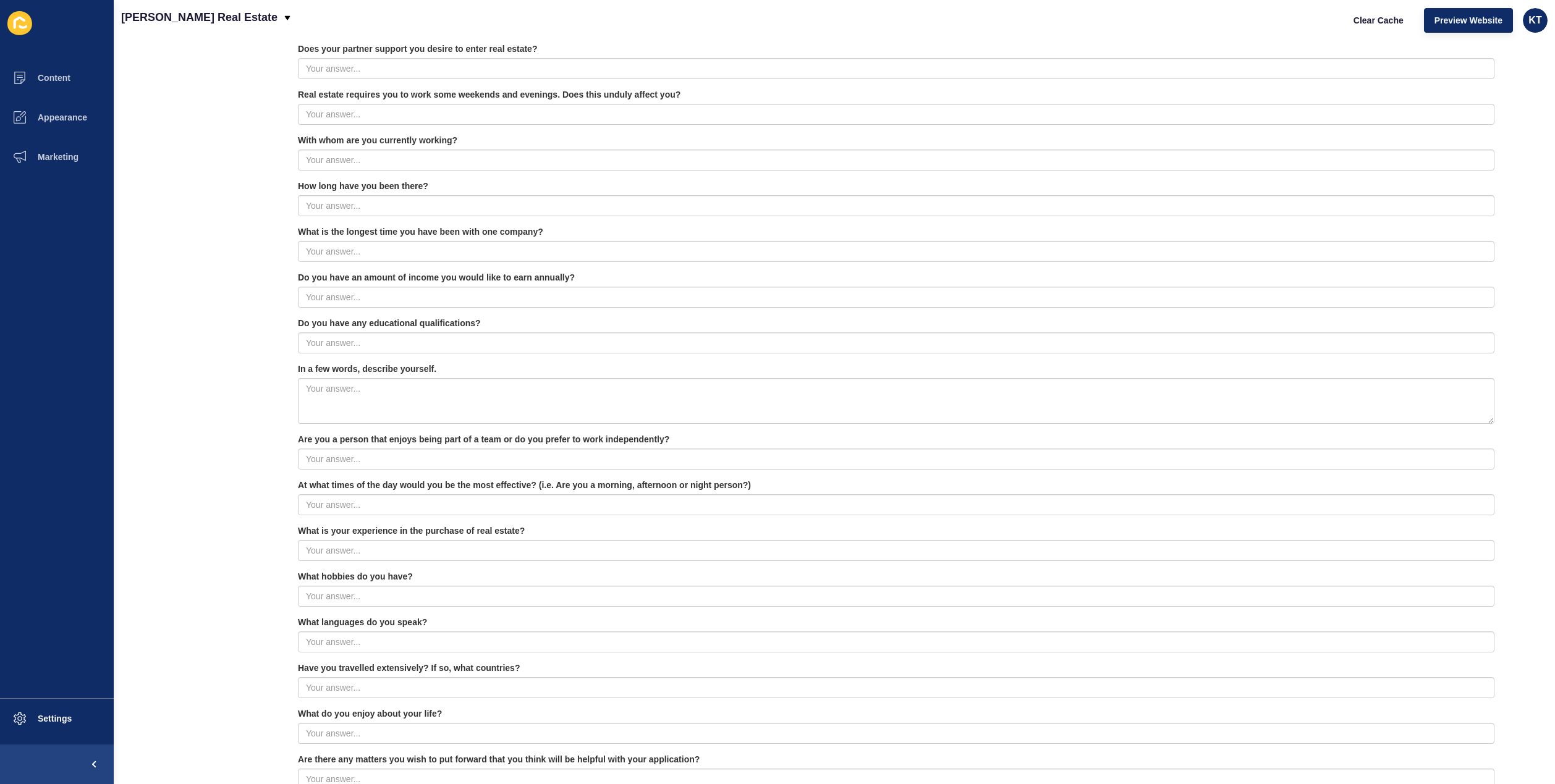
scroll to position [887, 0]
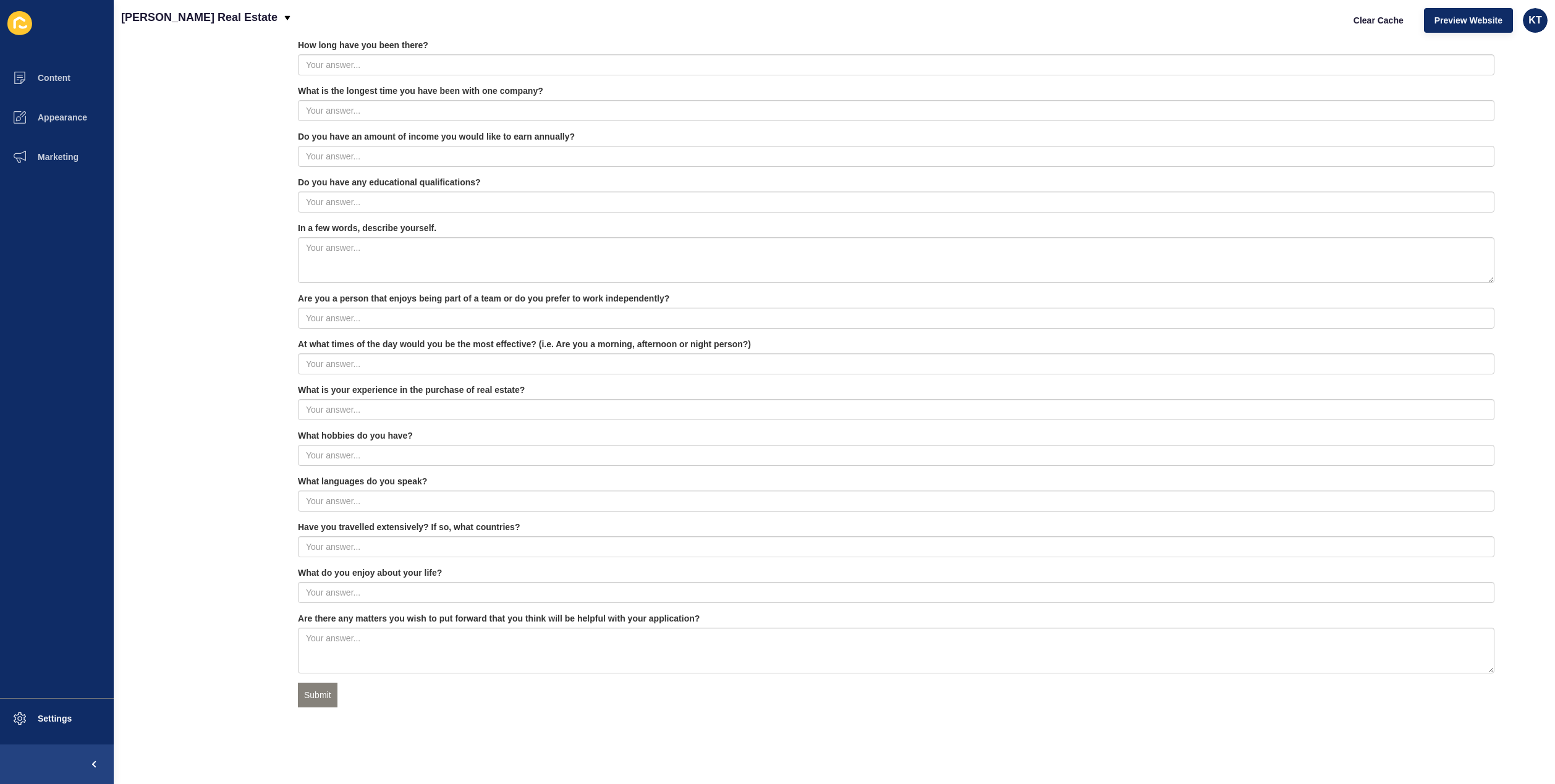
click at [1312, 699] on div "First Name Last Name Address Email" at bounding box center [896, 103] width 1196 height 1240
click at [162, 339] on div "Basic Text Field Text Area Number Password Checkbox Select Boxes Select Radio B…" at bounding box center [835, 103] width 1350 height 1270
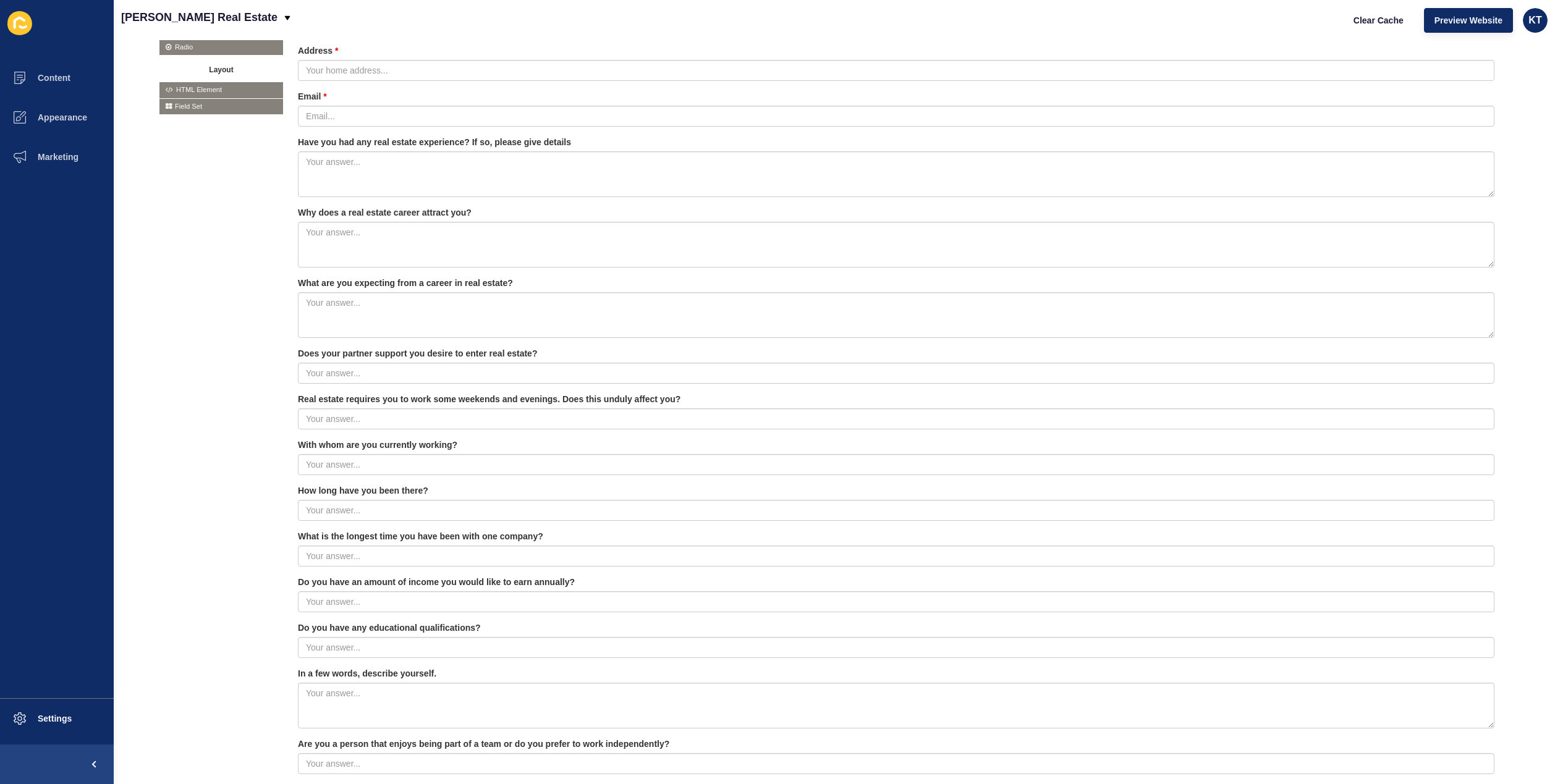
scroll to position [63, 0]
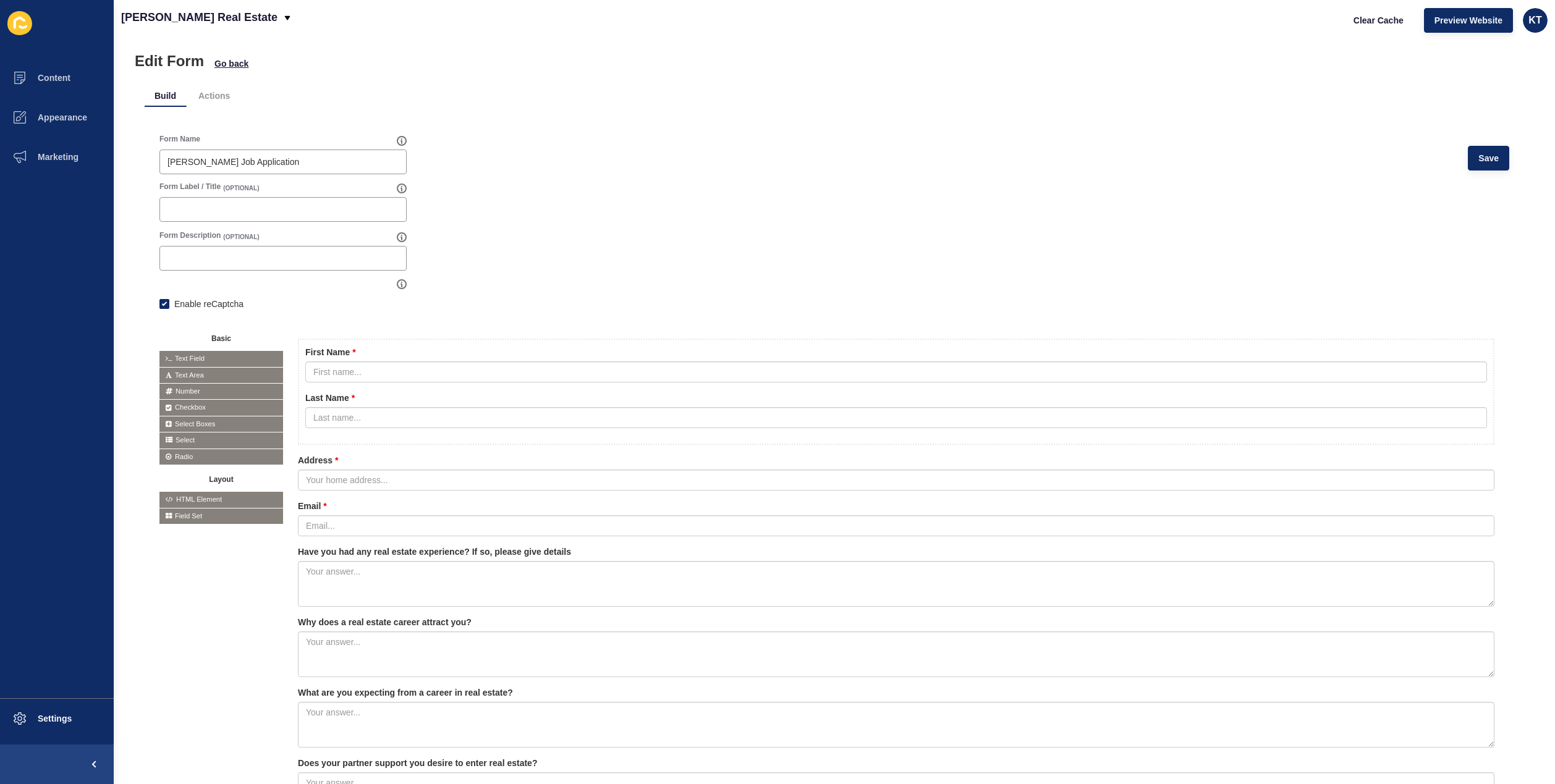
scroll to position [0, 0]
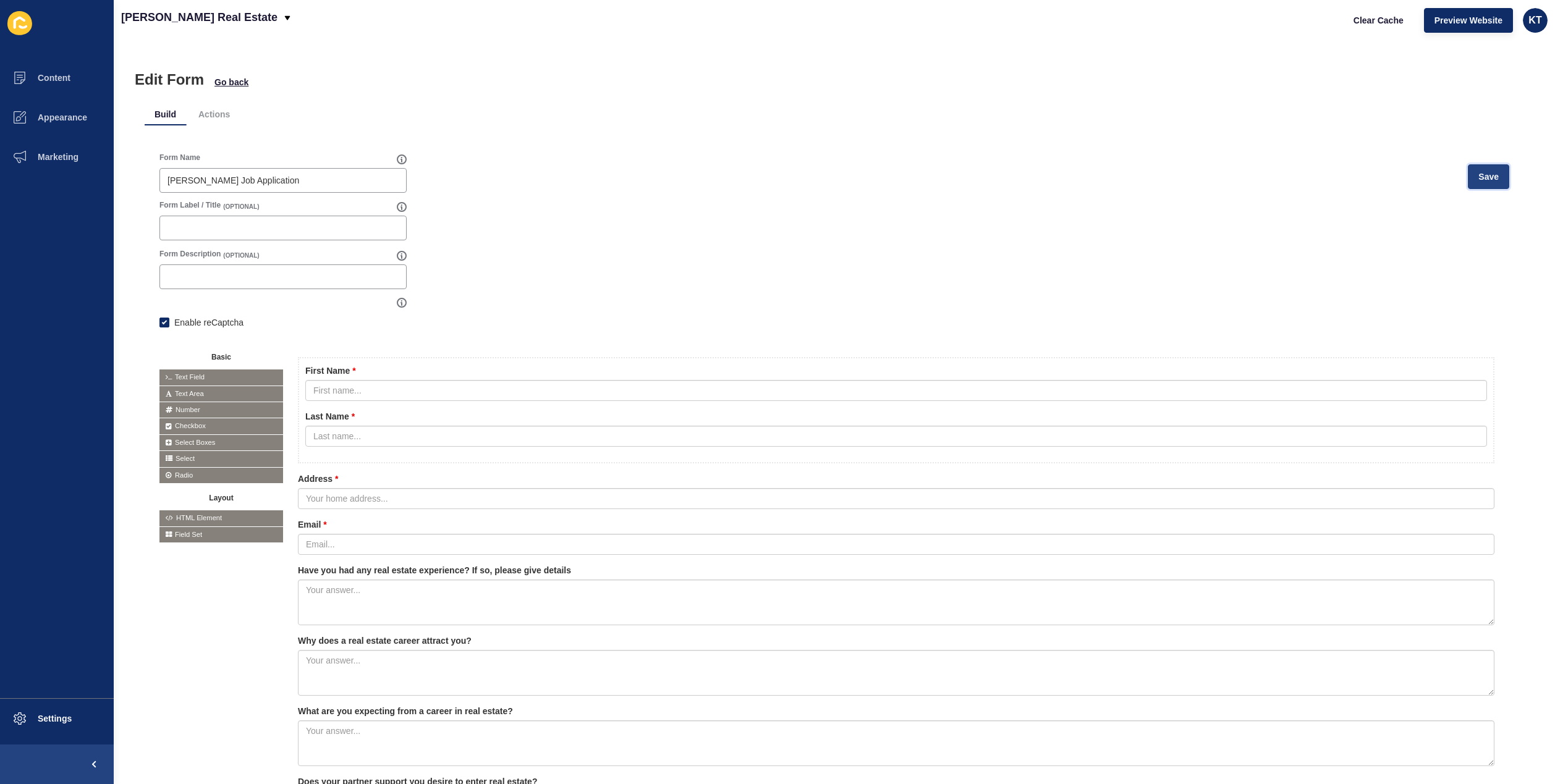
click at [1481, 176] on span "Save" at bounding box center [1488, 176] width 20 height 12
click at [58, 71] on button "Content" at bounding box center [56, 78] width 113 height 39
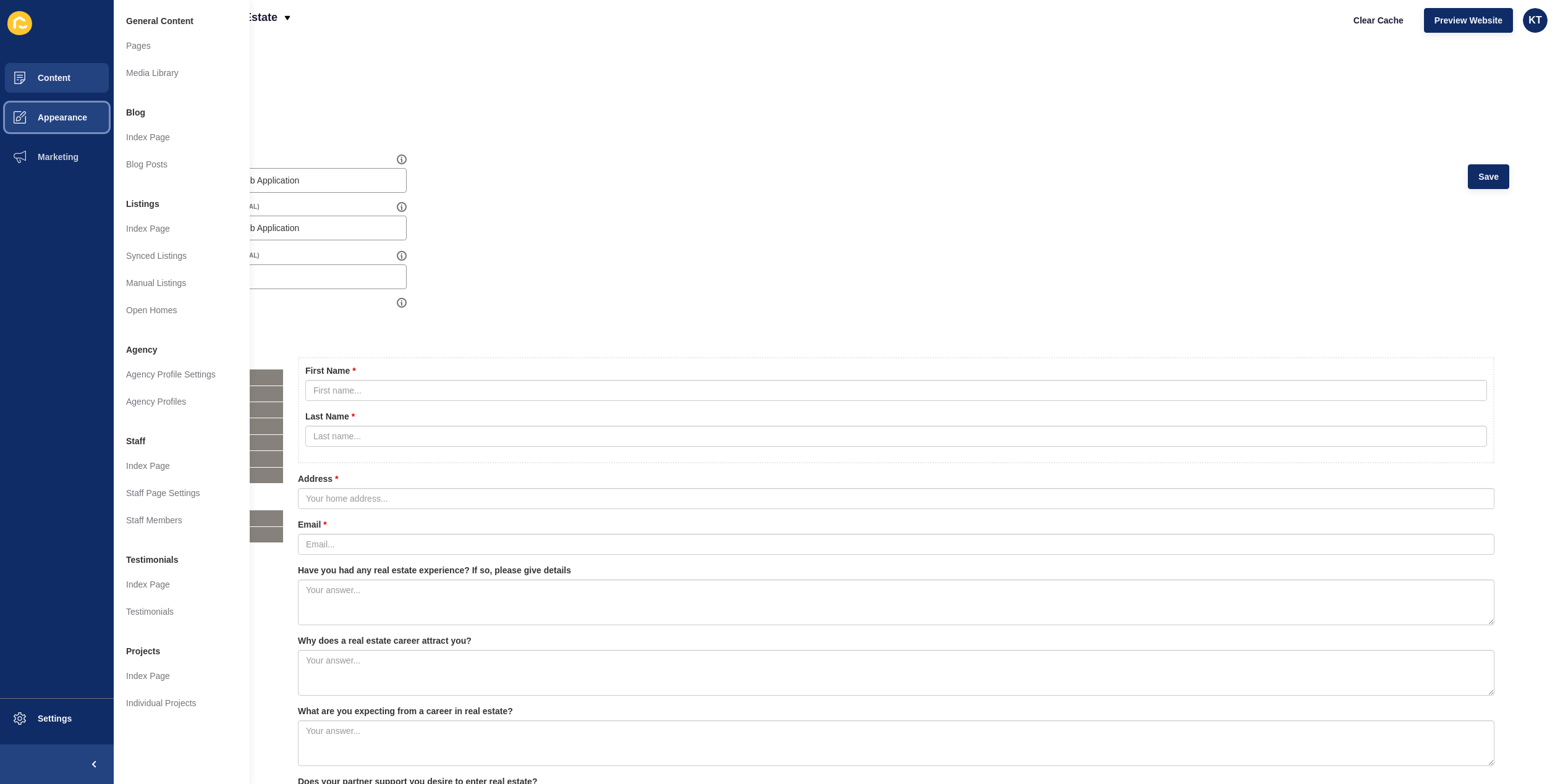
click at [62, 113] on span "Appearance" at bounding box center [42, 117] width 89 height 10
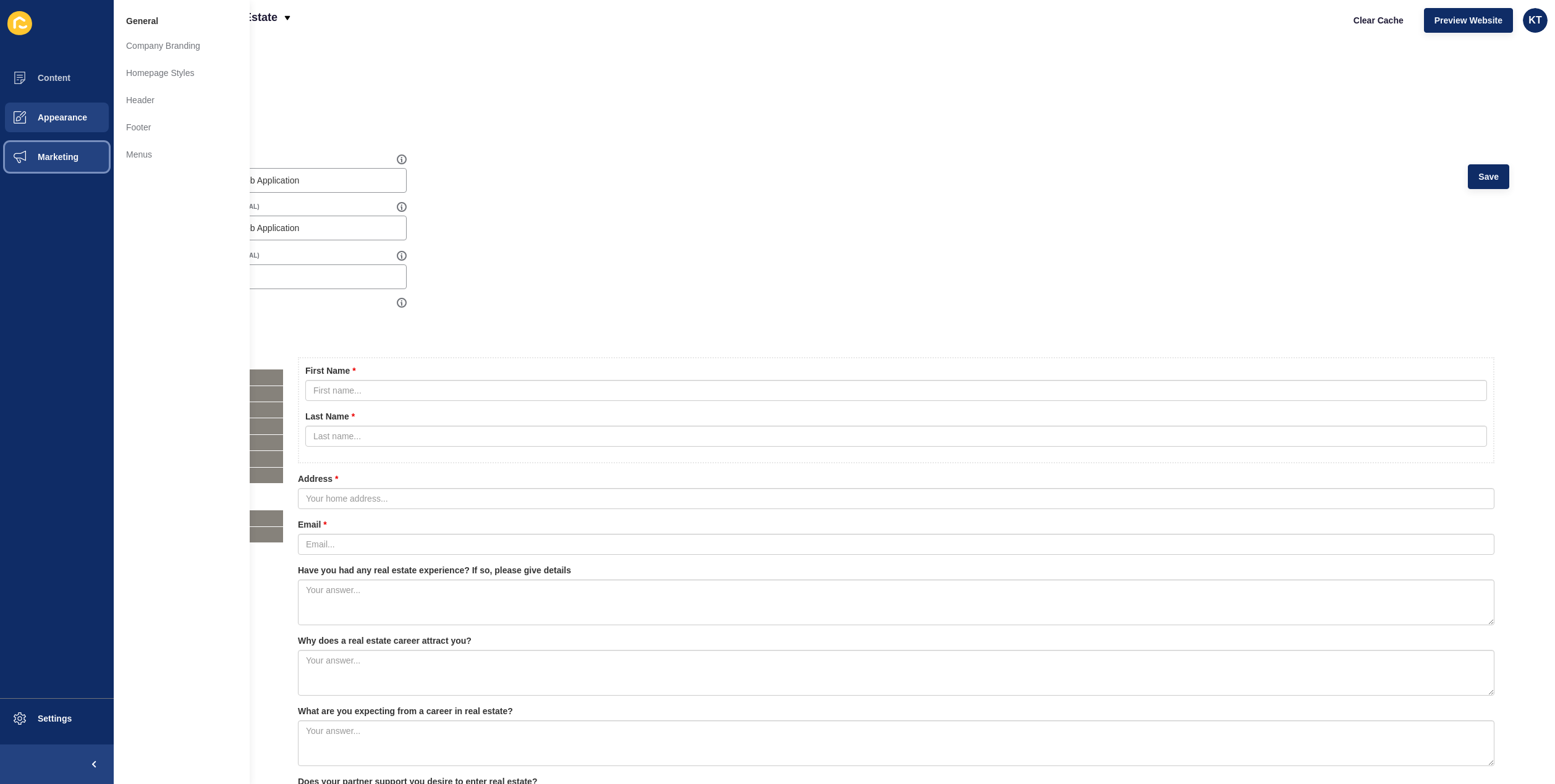
click at [52, 147] on button "Marketing" at bounding box center [56, 157] width 113 height 39
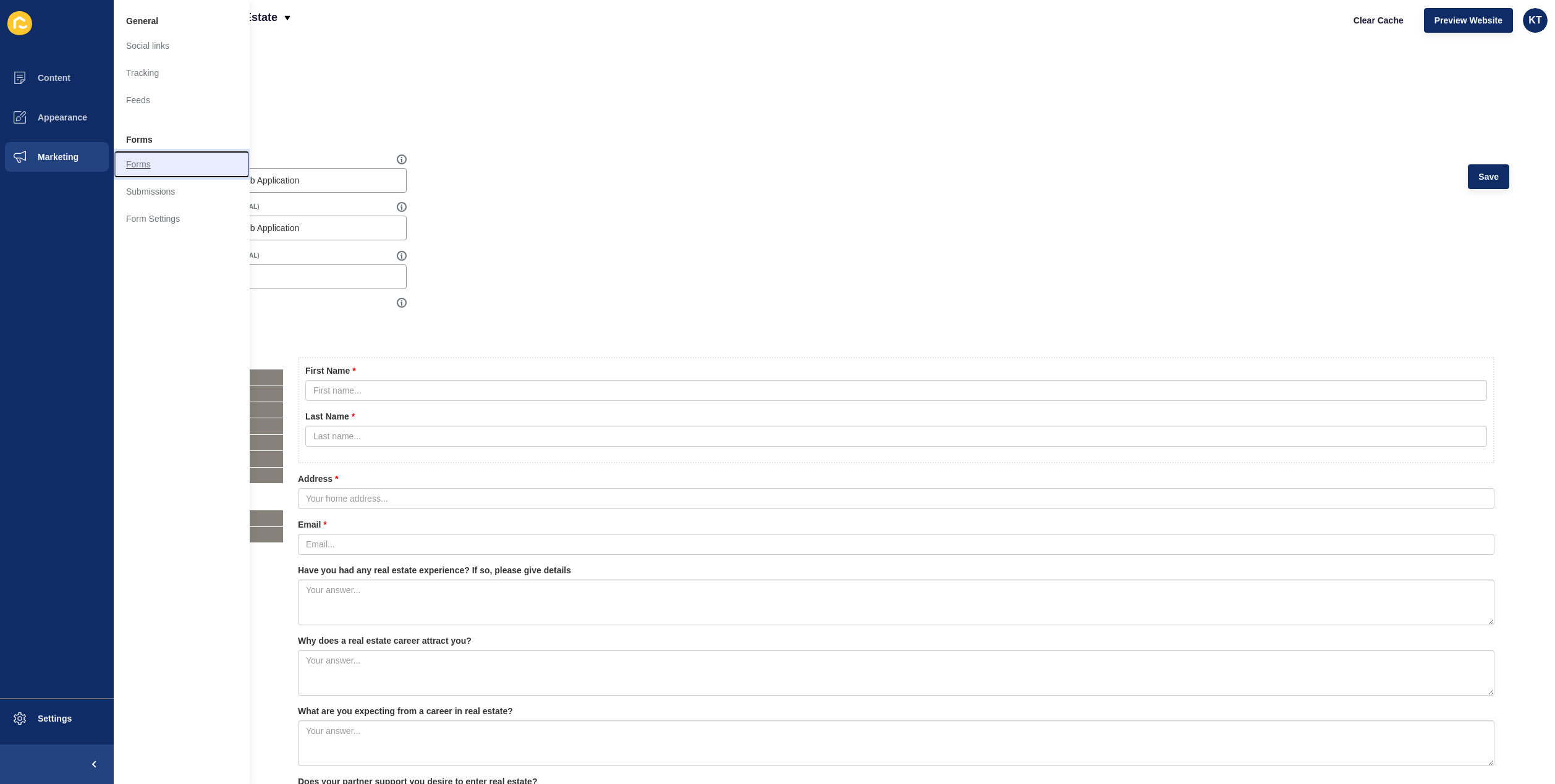
click at [143, 157] on link "Forms" at bounding box center [181, 164] width 136 height 27
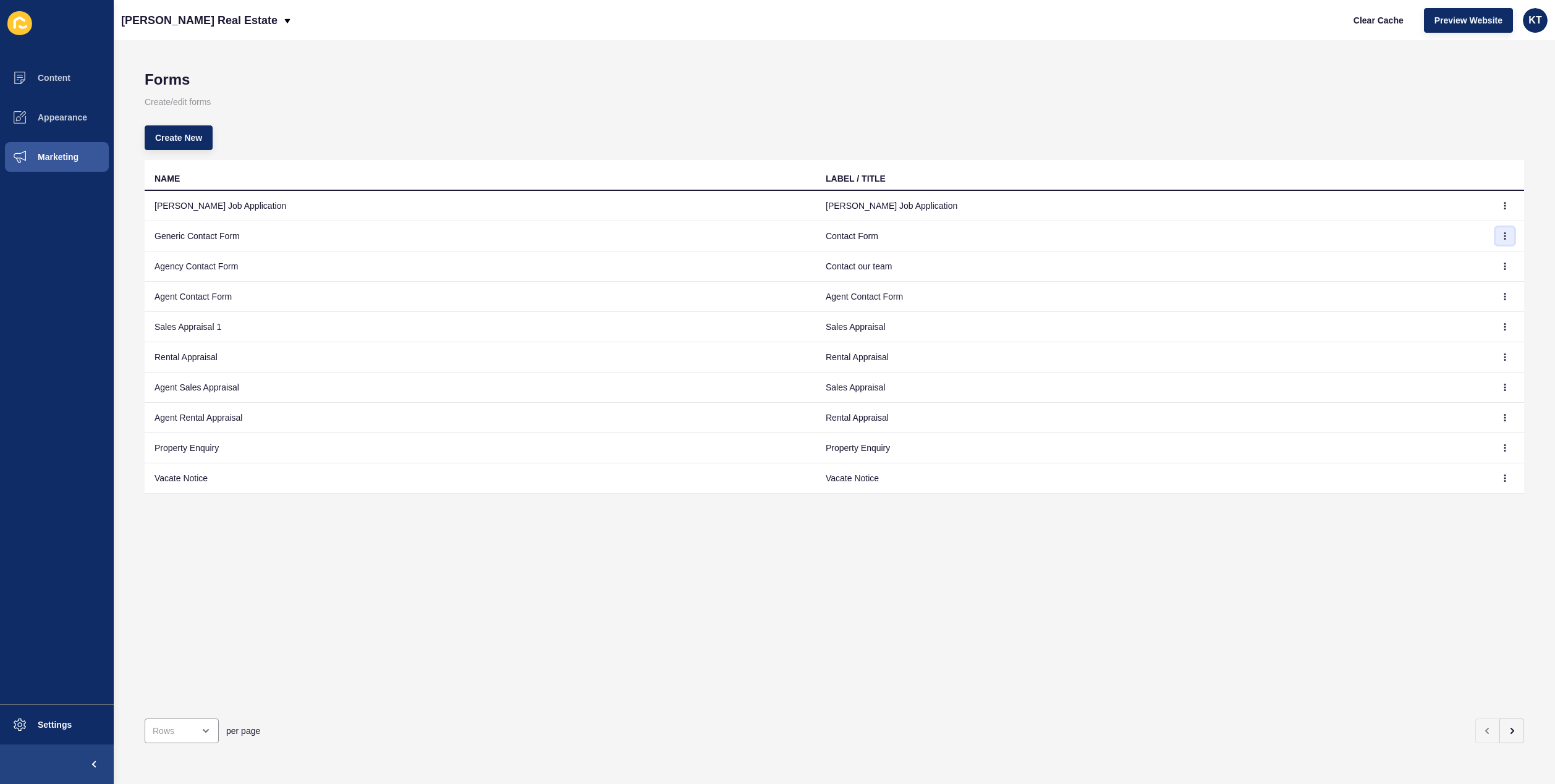
click at [1501, 234] on icon "button" at bounding box center [1505, 236] width 7 height 7
click at [1451, 270] on link "Edit" at bounding box center [1459, 261] width 86 height 27
click at [1496, 295] on button "button" at bounding box center [1505, 296] width 18 height 17
drag, startPoint x: 376, startPoint y: 549, endPoint x: 218, endPoint y: 411, distance: 209.8
click at [376, 545] on div "NAME LABEL / TITLE [PERSON_NAME] Job Application [PERSON_NAME] Job Application …" at bounding box center [835, 434] width 1380 height 548
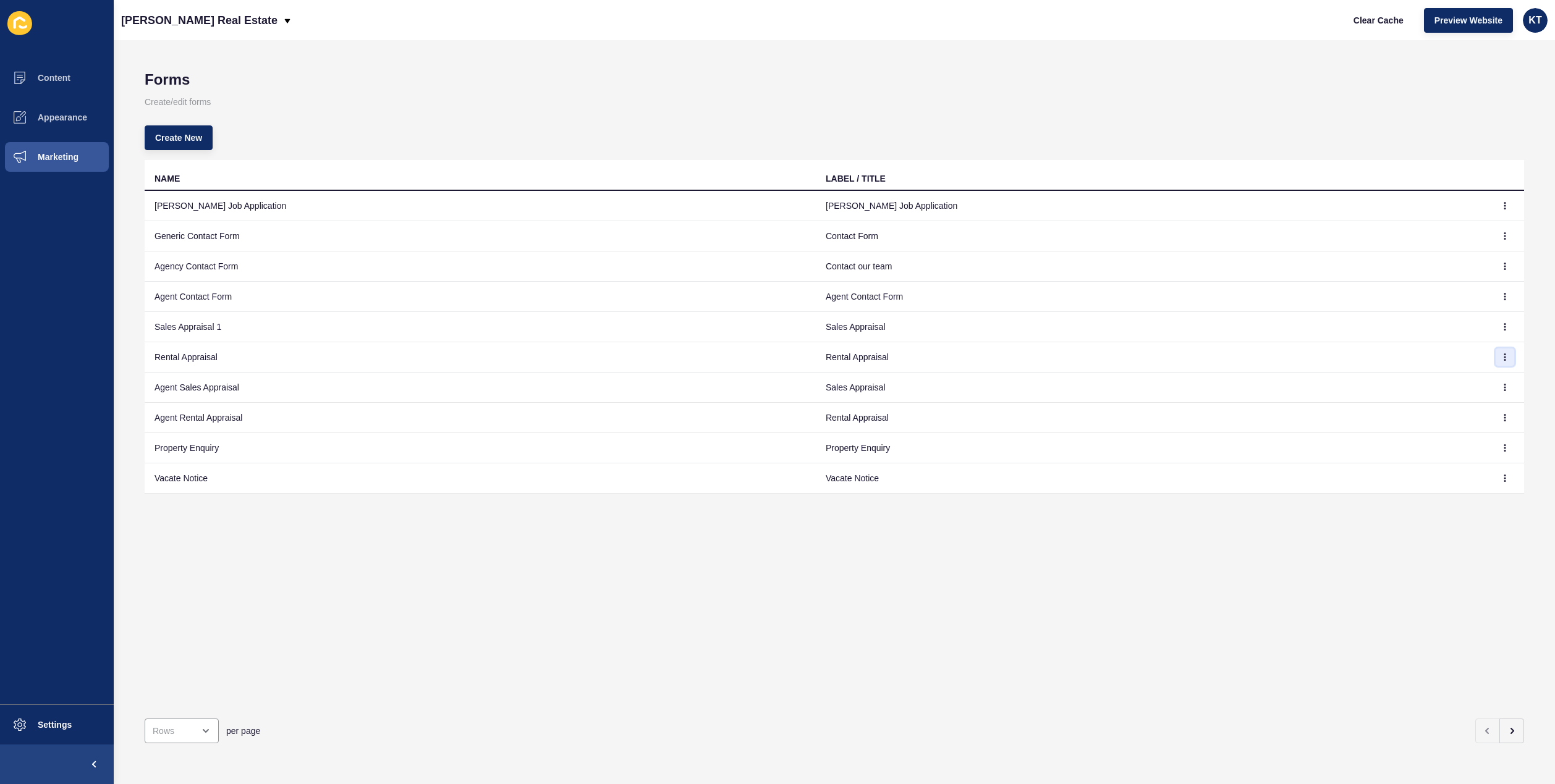
click at [1499, 354] on button "button" at bounding box center [1505, 356] width 18 height 17
click at [1440, 375] on link "Edit" at bounding box center [1459, 382] width 86 height 27
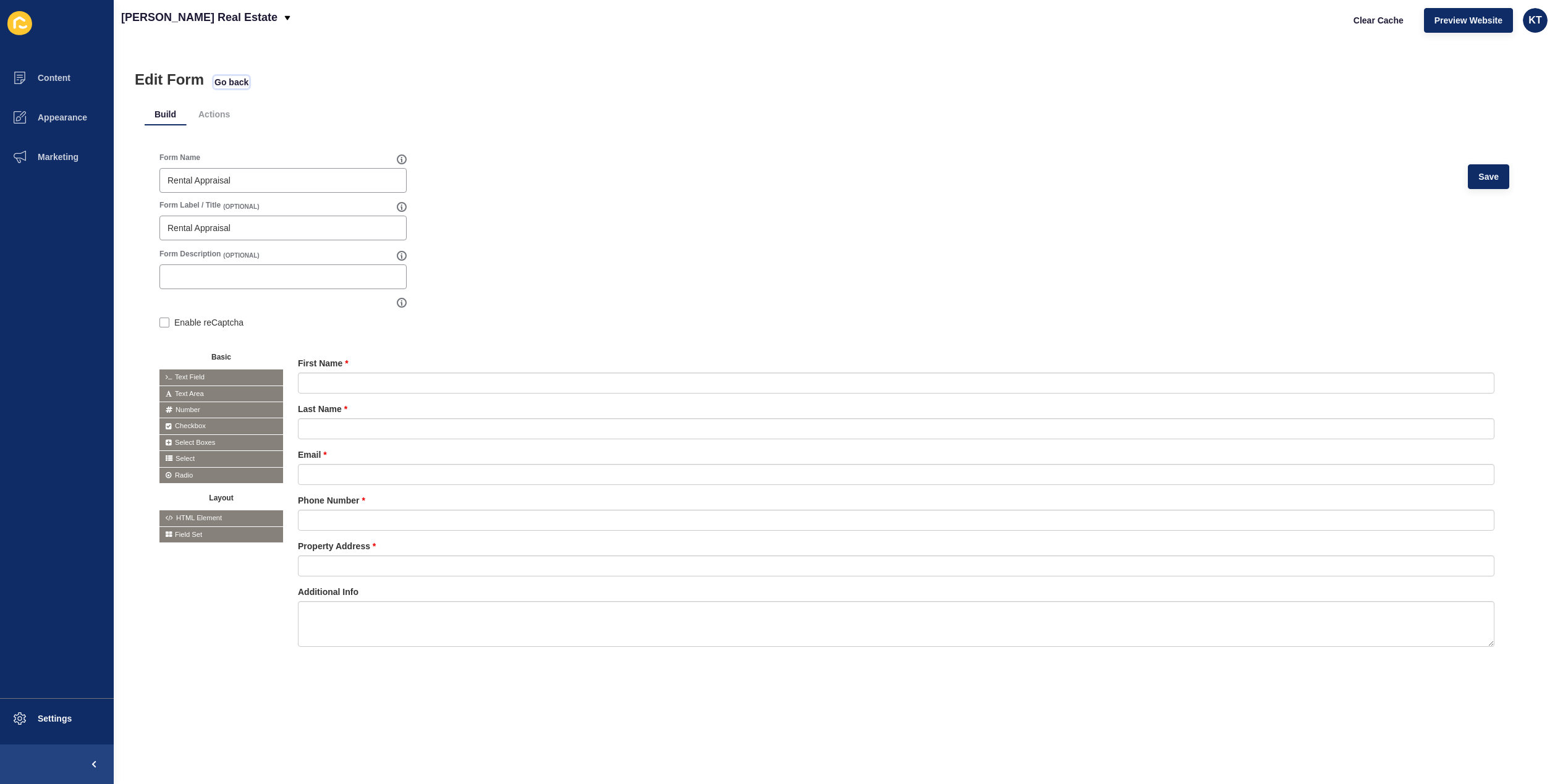
click at [227, 81] on span "Go back" at bounding box center [232, 82] width 34 height 12
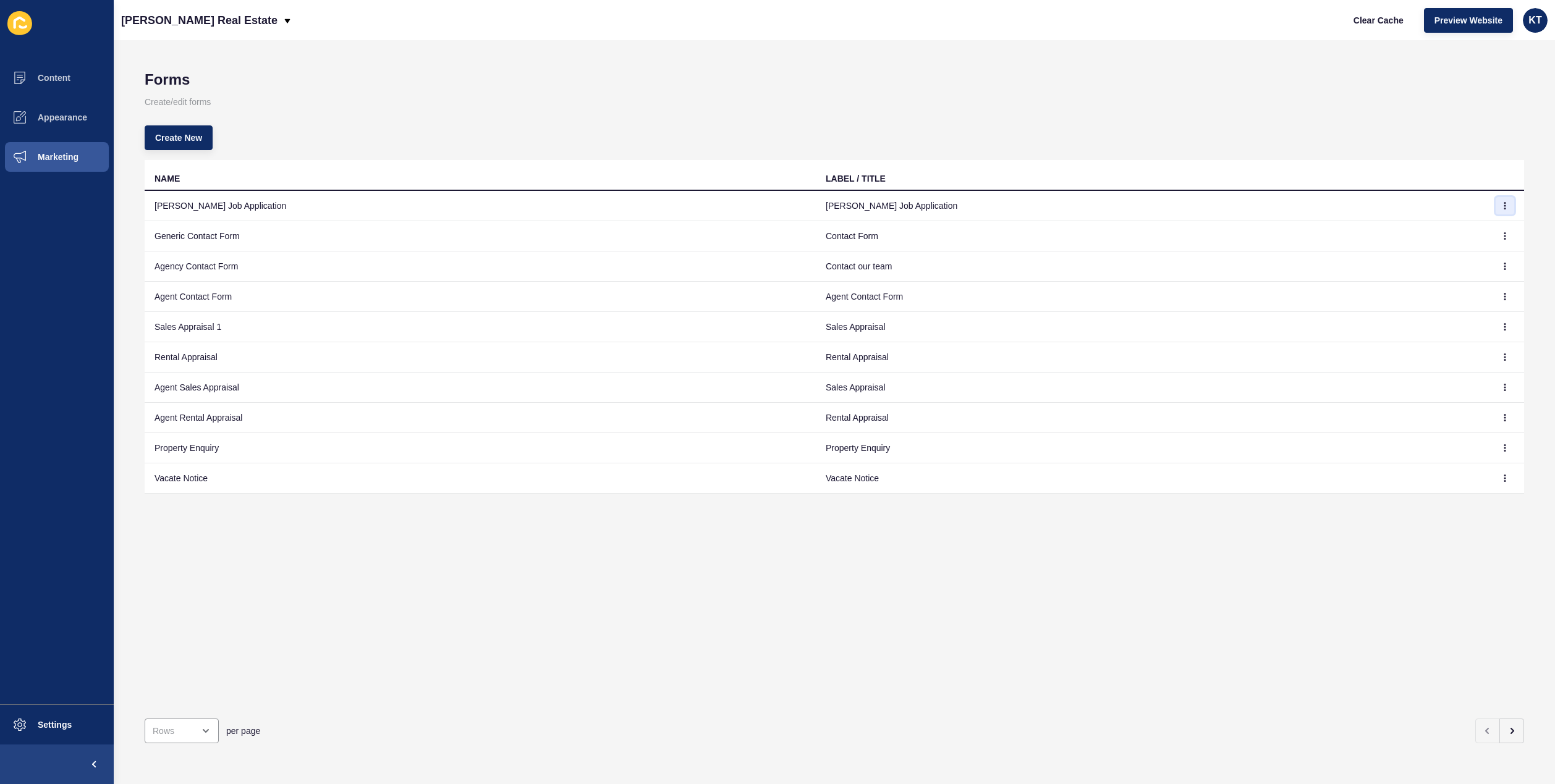
click at [1501, 203] on button "button" at bounding box center [1505, 205] width 18 height 17
click at [1463, 226] on link "Edit" at bounding box center [1459, 230] width 86 height 27
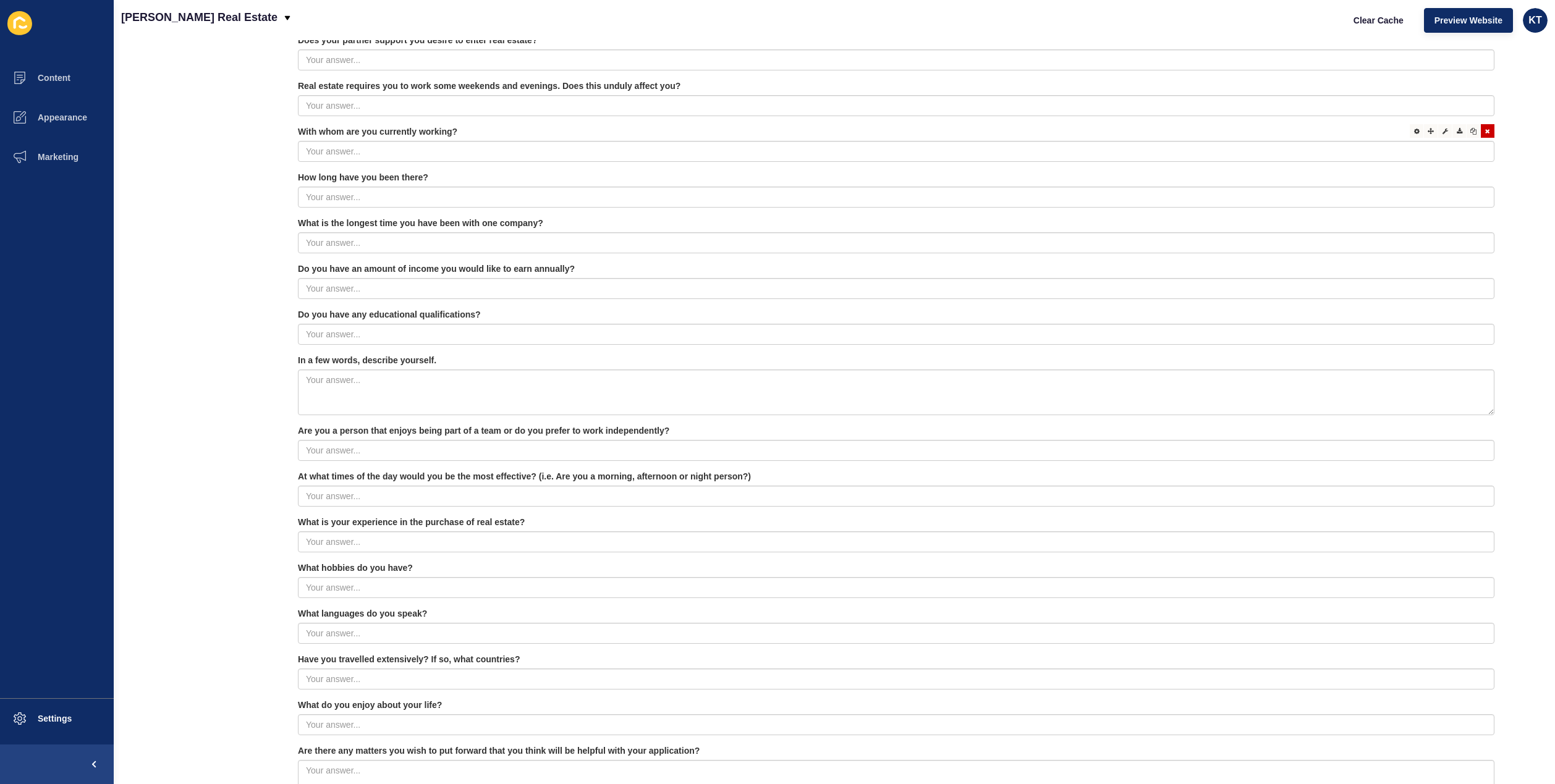
scroll to position [887, 0]
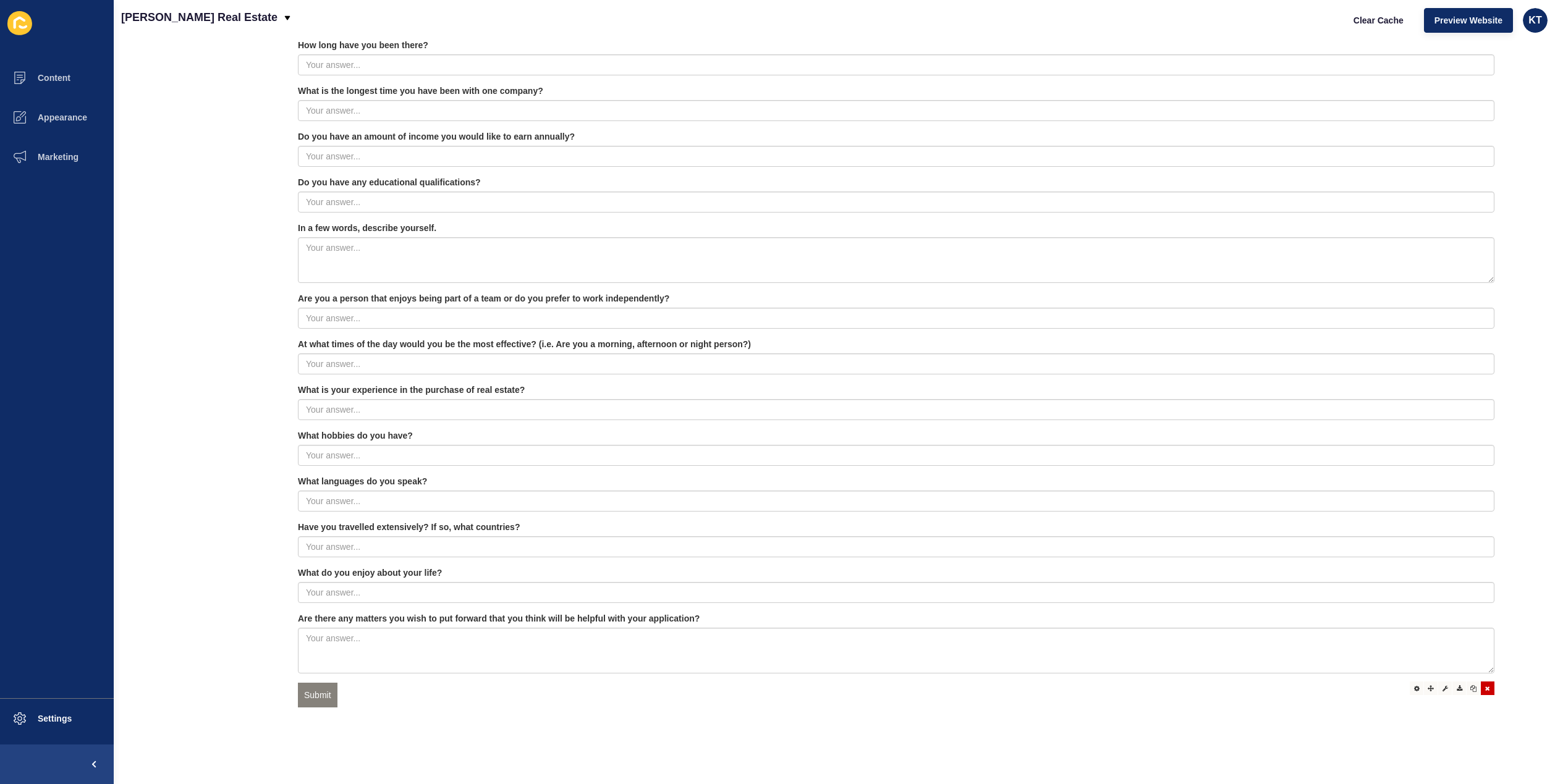
click at [1482, 682] on div at bounding box center [1488, 688] width 14 height 14
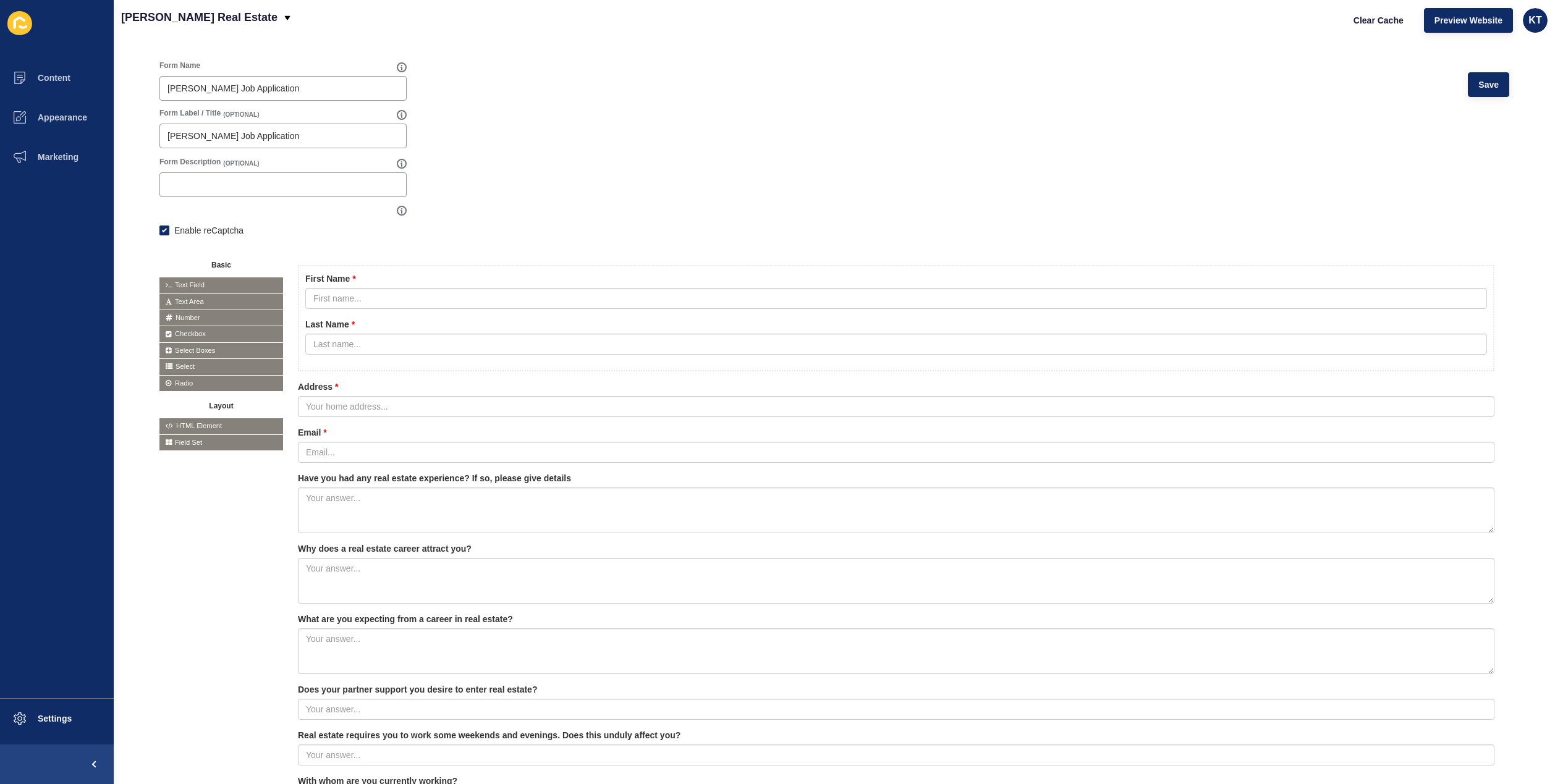
scroll to position [0, 0]
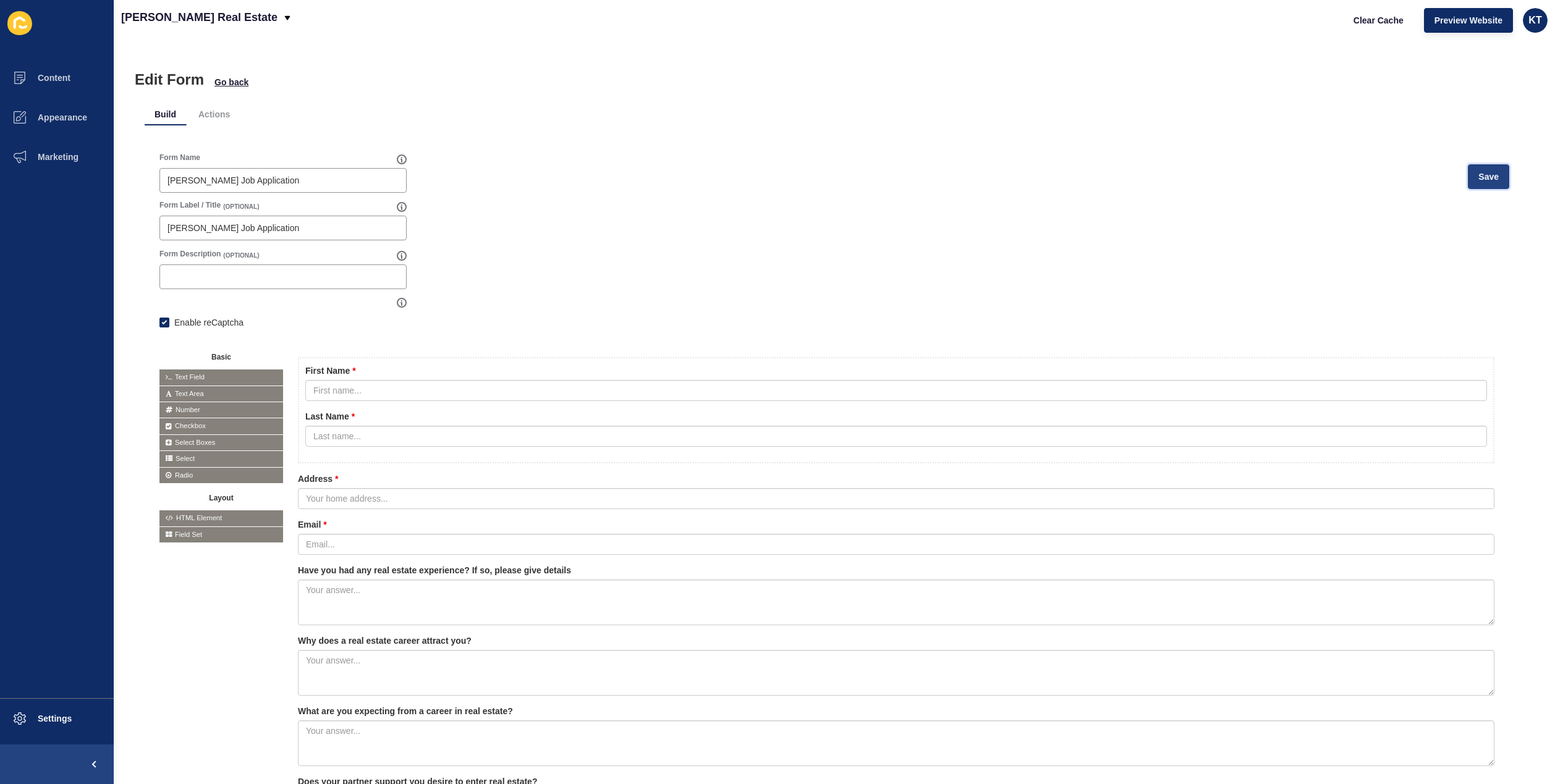
click at [1478, 181] on span "Save" at bounding box center [1488, 176] width 20 height 12
click at [228, 107] on li "Actions" at bounding box center [215, 114] width 52 height 22
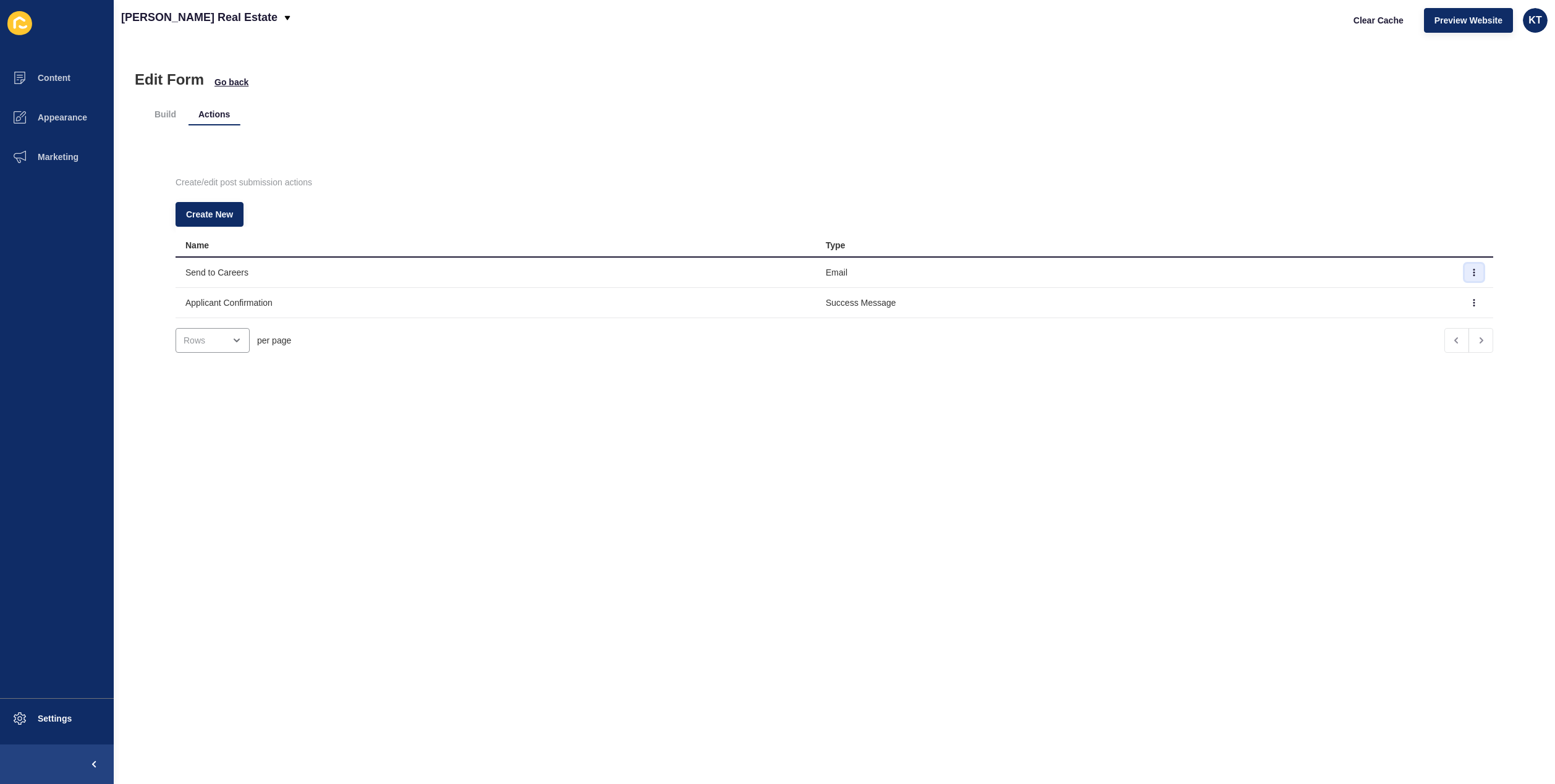
click at [1465, 273] on button "button" at bounding box center [1474, 272] width 18 height 17
click at [1148, 348] on div "per page" at bounding box center [810, 340] width 1277 height 24
click at [1465, 301] on button "button" at bounding box center [1474, 302] width 18 height 17
click at [1425, 325] on link "Edit" at bounding box center [1415, 327] width 86 height 27
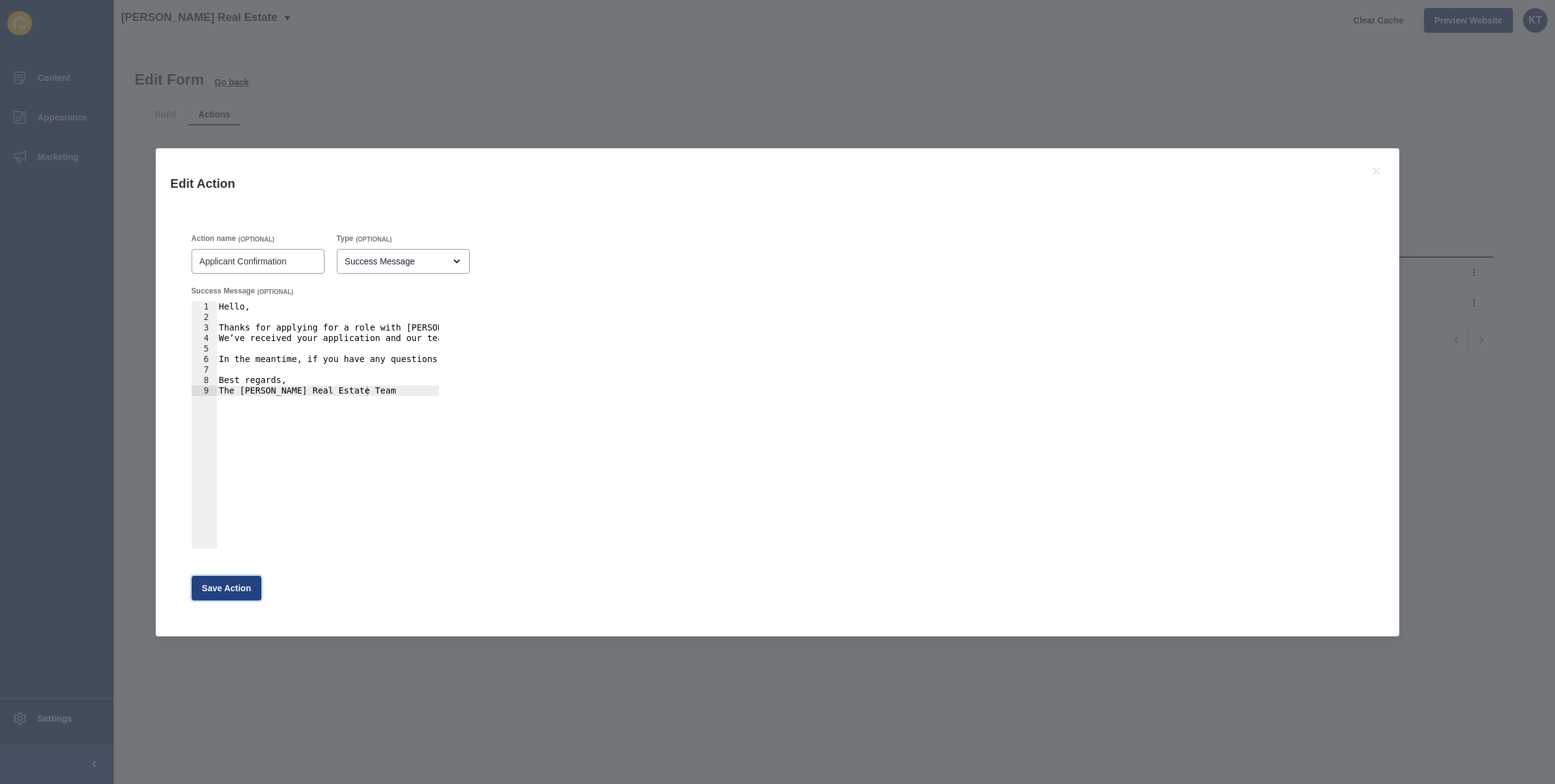
click at [236, 591] on span "Save Action" at bounding box center [227, 588] width 50 height 12
